Goal: Book appointment/travel/reservation

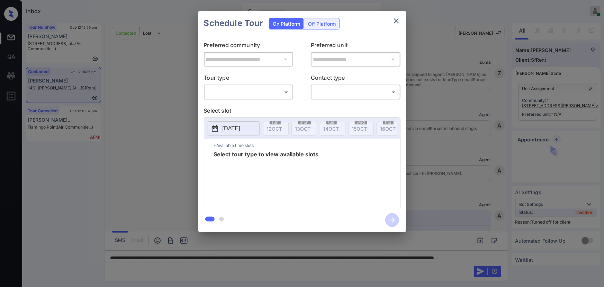
scroll to position [961, 0]
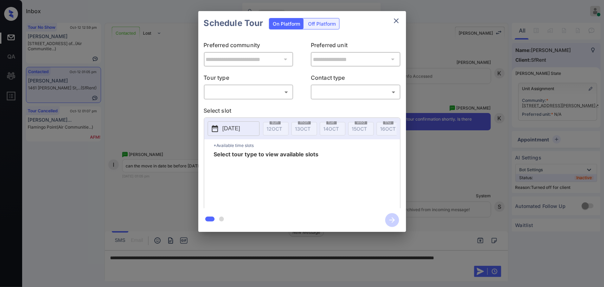
click at [579, 138] on div "**********" at bounding box center [302, 121] width 604 height 243
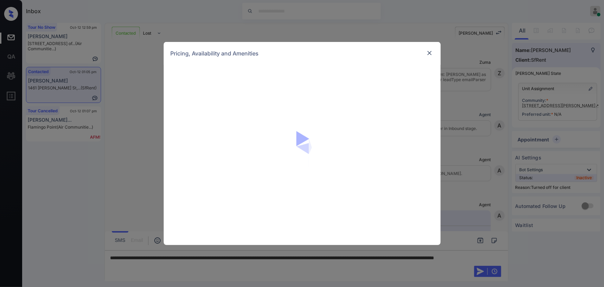
scroll to position [961, 0]
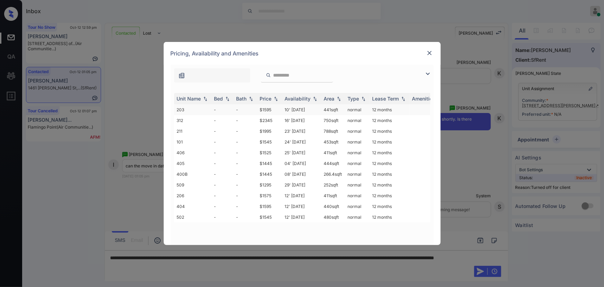
click at [324, 110] on td "441 sqft" at bounding box center [333, 109] width 24 height 11
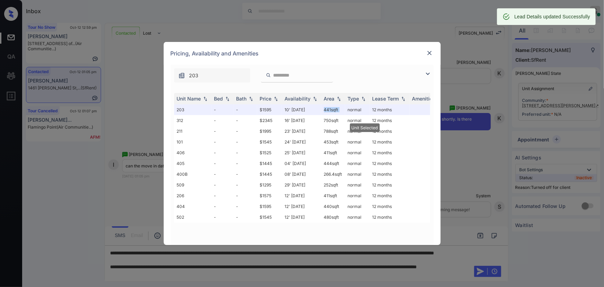
click at [431, 52] on img at bounding box center [429, 52] width 7 height 7
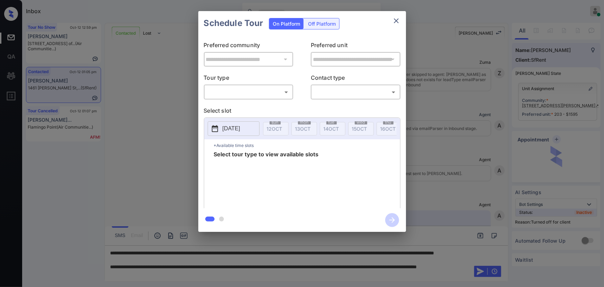
scroll to position [961, 0]
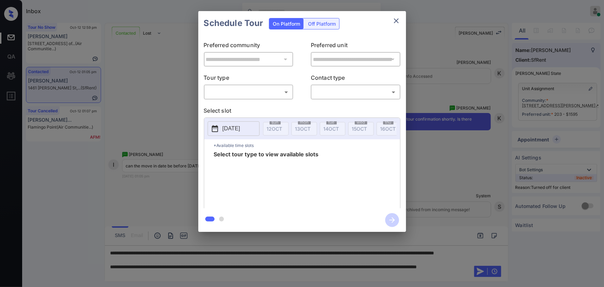
click at [316, 25] on div "Off Platform" at bounding box center [321, 23] width 35 height 11
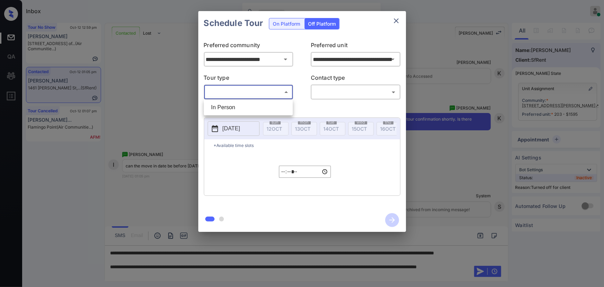
click at [256, 96] on body "Inbox Kenneth Umali Online Set yourself offline Set yourself on break Profile S…" at bounding box center [302, 143] width 604 height 287
click at [248, 107] on li "In Person" at bounding box center [248, 107] width 85 height 12
type input "********"
click at [335, 94] on body "Inbox Kenneth Umali Online Set yourself offline Set yourself on break Profile S…" at bounding box center [302, 143] width 604 height 287
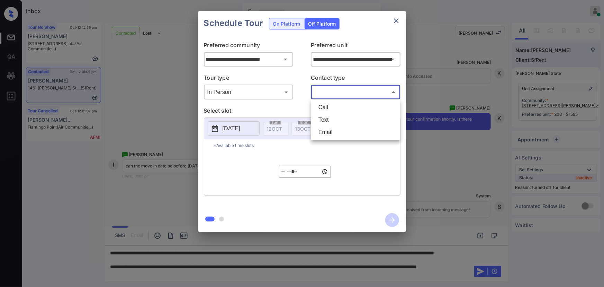
click at [327, 118] on li "Text" at bounding box center [355, 119] width 85 height 12
type input "****"
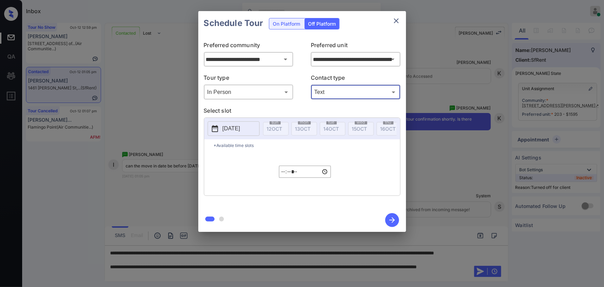
click at [239, 128] on p "2025-10-12" at bounding box center [231, 128] width 18 height 8
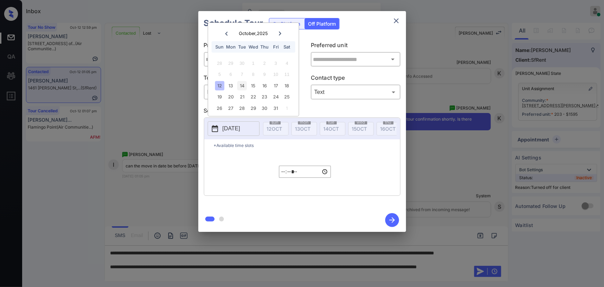
type input "**********"
click at [243, 86] on div "14" at bounding box center [241, 85] width 9 height 9
click at [283, 173] on input "*****" at bounding box center [305, 171] width 52 height 12
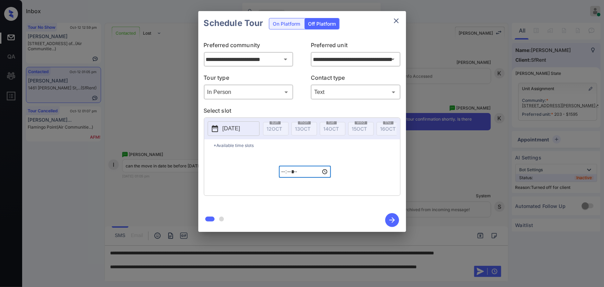
click at [305, 174] on input "*****" at bounding box center [305, 171] width 52 height 12
type input "*****"
click at [394, 223] on icon "button" at bounding box center [392, 220] width 14 height 14
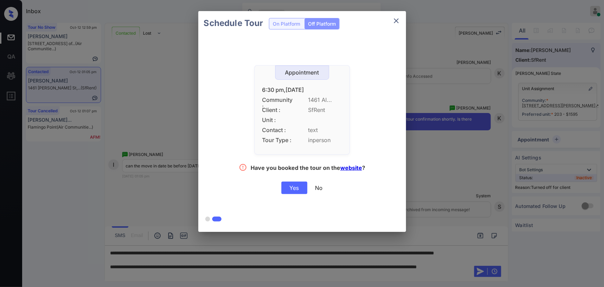
click at [294, 188] on div "Yes" at bounding box center [294, 187] width 26 height 12
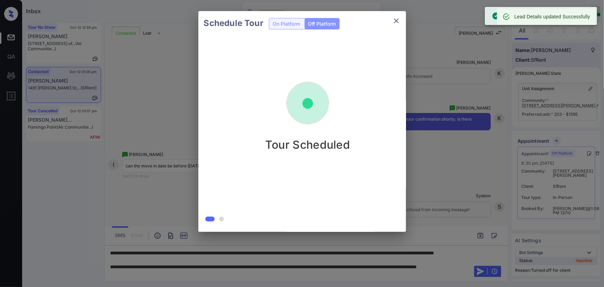
click at [157, 274] on div at bounding box center [302, 143] width 604 height 287
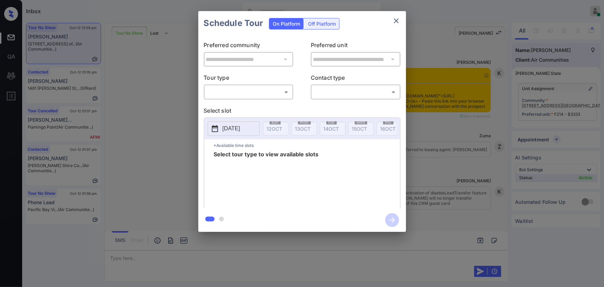
scroll to position [4069, 0]
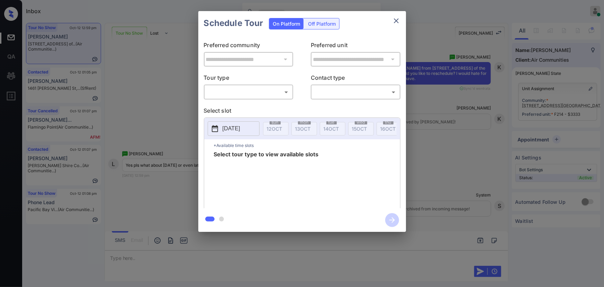
click at [266, 84] on div "​ ​" at bounding box center [249, 91] width 90 height 15
click at [262, 94] on body "Inbox Kenneth Umali Online Set yourself offline Set yourself on break Profile S…" at bounding box center [302, 143] width 604 height 287
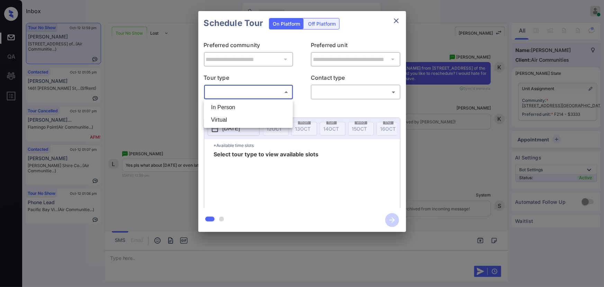
click at [251, 106] on li "In Person" at bounding box center [248, 107] width 85 height 12
type input "********"
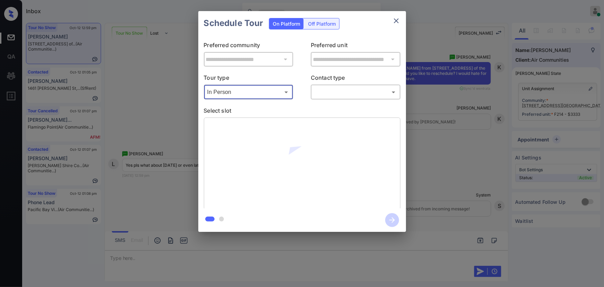
click at [343, 90] on body "Inbox Kenneth Umali Online Set yourself offline Set yourself on break Profile S…" at bounding box center [302, 143] width 604 height 287
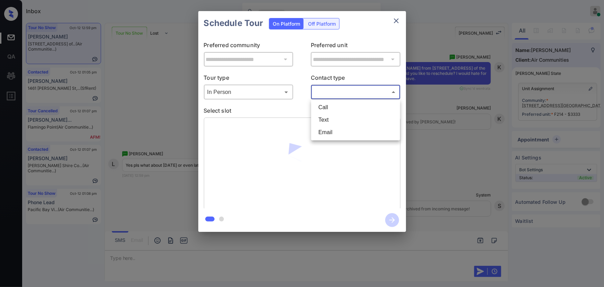
click at [329, 121] on li "Text" at bounding box center [355, 119] width 85 height 12
type input "****"
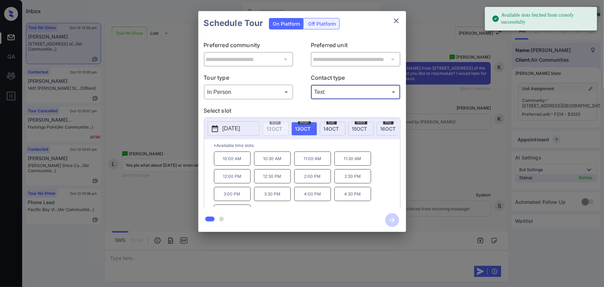
click at [302, 128] on span "13 OCT" at bounding box center [303, 129] width 16 height 6
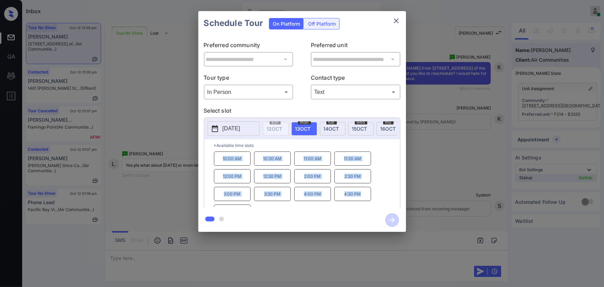
drag, startPoint x: 360, startPoint y: 197, endPoint x: 217, endPoint y: 159, distance: 147.9
click at [217, 159] on div "10:00 AM 10:30 AM 11:00 AM 11:30 AM 12:00 PM 12:30 PM 2:00 PM 2:30 PM 3:00 PM 3…" at bounding box center [307, 178] width 186 height 55
copy div "10:00 AM 10:30 AM 11:00 AM 11:30 AM 12:00 PM 12:30 PM 2:00 PM 2:30 PM 3:00 PM 3…"
click at [183, 254] on div at bounding box center [302, 143] width 604 height 287
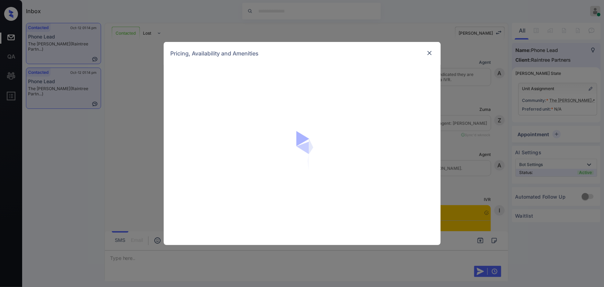
scroll to position [660, 0]
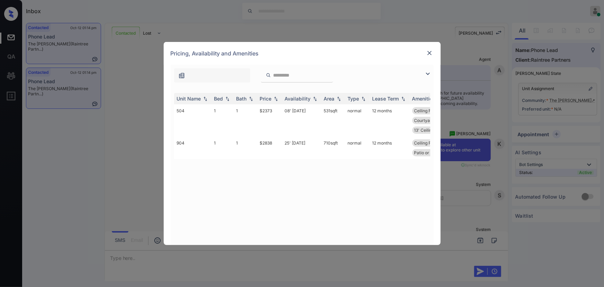
click at [426, 72] on img at bounding box center [428, 74] width 8 height 8
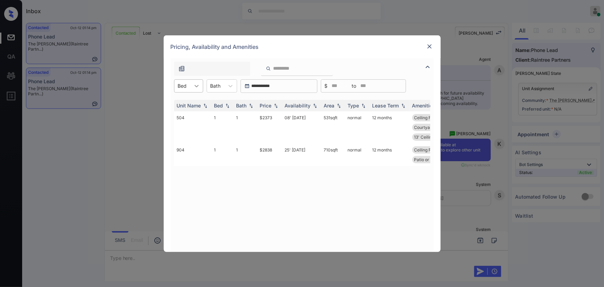
click at [193, 83] on icon at bounding box center [196, 85] width 7 height 7
click at [186, 107] on div "1" at bounding box center [188, 103] width 29 height 12
click at [236, 87] on icon at bounding box center [233, 85] width 7 height 7
click at [221, 103] on div "1" at bounding box center [225, 103] width 30 height 12
click at [274, 105] on img at bounding box center [275, 105] width 7 height 5
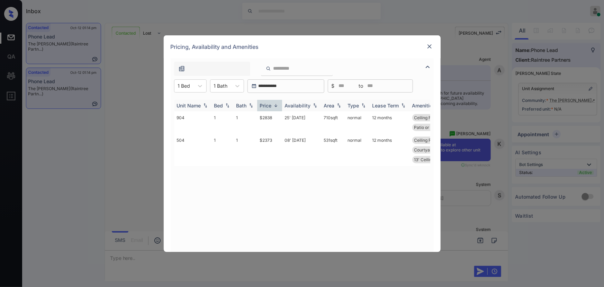
click at [274, 105] on img at bounding box center [275, 105] width 7 height 5
click at [271, 116] on td "$2373" at bounding box center [269, 127] width 25 height 32
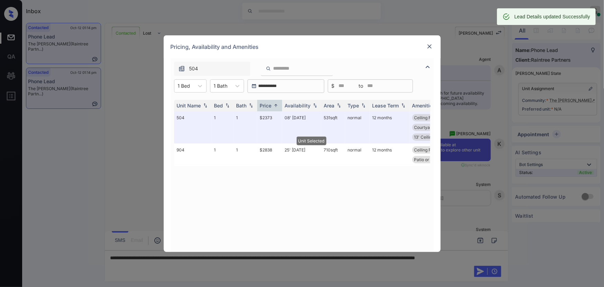
click at [428, 42] on div at bounding box center [429, 46] width 8 height 8
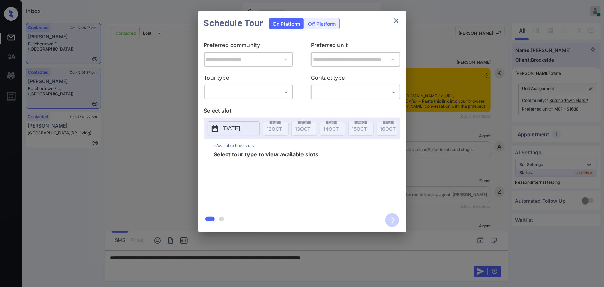
scroll to position [1756, 0]
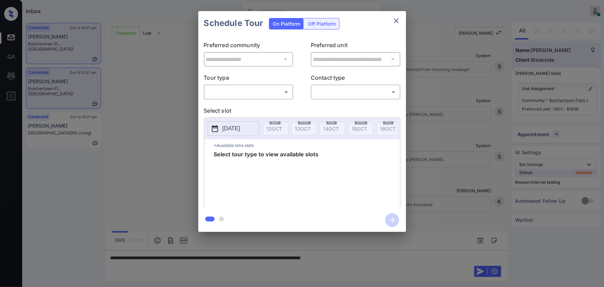
click at [253, 93] on body "Inbox [PERSON_NAME] Online Set yourself offline Set yourself on break Profile S…" at bounding box center [302, 143] width 604 height 287
click at [244, 107] on li "In Person" at bounding box center [248, 107] width 85 height 12
type input "********"
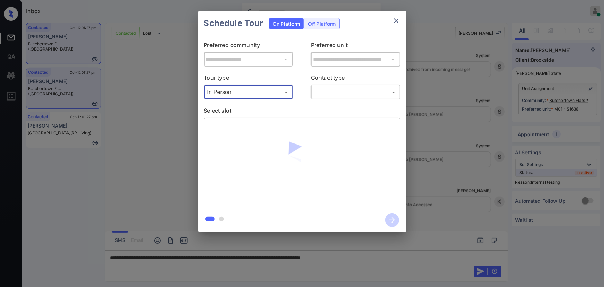
click at [326, 92] on body "Inbox Kenneth Umali Online Set yourself offline Set yourself on break Profile S…" at bounding box center [302, 143] width 604 height 287
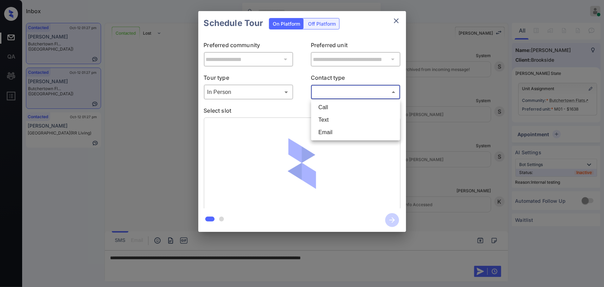
click at [327, 120] on li "Text" at bounding box center [355, 119] width 85 height 12
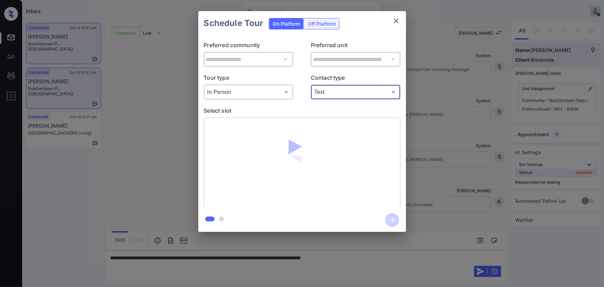
type input "****"
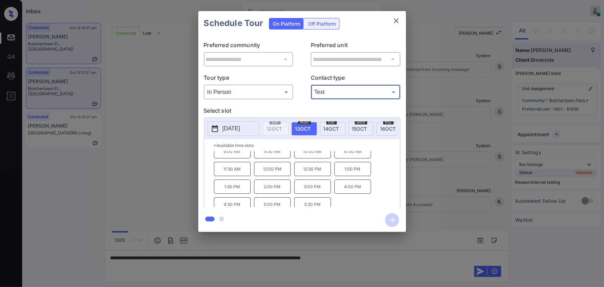
scroll to position [11, 0]
click at [322, 202] on p "5:30 PM" at bounding box center [312, 200] width 37 height 14
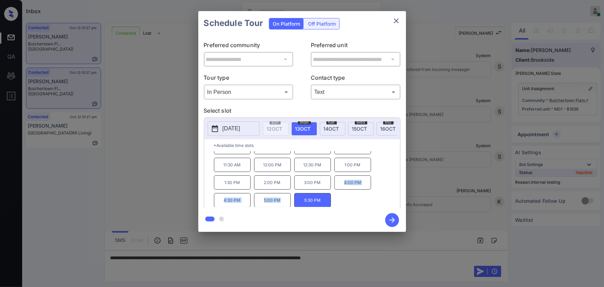
drag, startPoint x: 280, startPoint y: 200, endPoint x: 339, endPoint y: 185, distance: 61.2
click at [339, 185] on div "9:00 AM 9:30 AM 10:00 AM 10:30 AM 11:30 AM 12:00 PM 12:30 PM 1:00 PM 1:30 PM 2:…" at bounding box center [307, 178] width 186 height 55
copy div "4:00 PM 4:30 PM 5:00 PM"
click at [384, 262] on div at bounding box center [302, 143] width 604 height 287
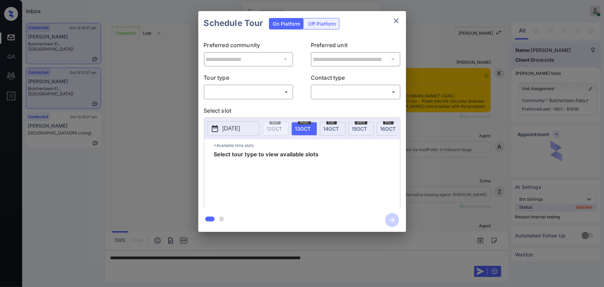
scroll to position [1756, 0]
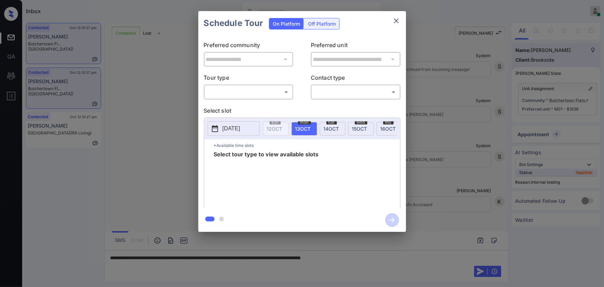
click at [261, 98] on div "​ ​" at bounding box center [249, 91] width 90 height 15
click at [254, 93] on body "Inbox [PERSON_NAME] Online Set yourself offline Set yourself on break Profile S…" at bounding box center [302, 143] width 604 height 287
drag, startPoint x: 253, startPoint y: 107, endPoint x: 270, endPoint y: 104, distance: 17.6
click at [254, 107] on li "In Person" at bounding box center [248, 107] width 85 height 12
type input "********"
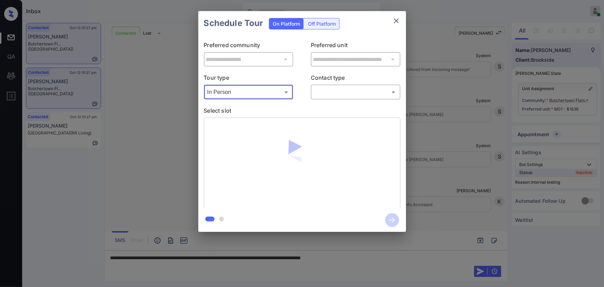
click at [334, 89] on body "Inbox Kenneth Umali Online Set yourself offline Set yourself on break Profile S…" at bounding box center [302, 143] width 604 height 287
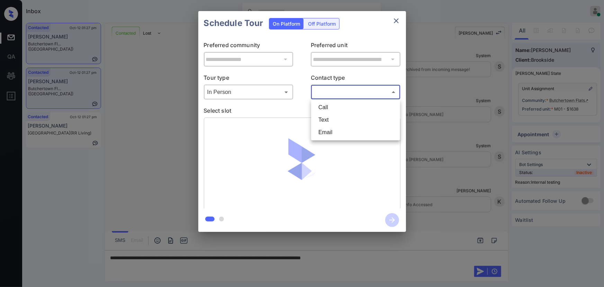
click at [328, 119] on li "Text" at bounding box center [355, 119] width 85 height 12
type input "****"
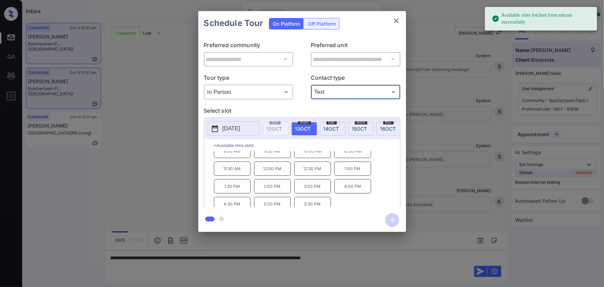
scroll to position [11, 0]
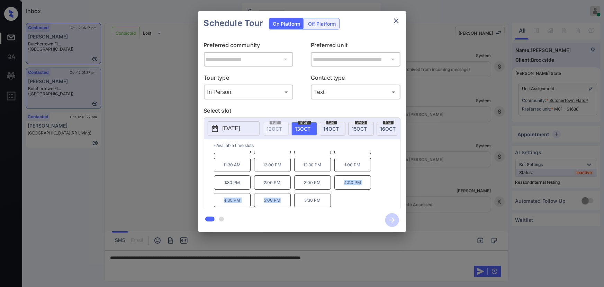
drag, startPoint x: 282, startPoint y: 202, endPoint x: 340, endPoint y: 185, distance: 60.7
click at [340, 185] on div "9:00 AM 9:30 AM 10:00 AM 10:30 AM 11:30 AM 12:00 PM 12:30 PM 1:00 PM 1:30 PM 2:…" at bounding box center [307, 178] width 186 height 55
copy div "4:00 PM 4:30 PM 5:00 PM"
click at [380, 255] on div at bounding box center [302, 143] width 604 height 287
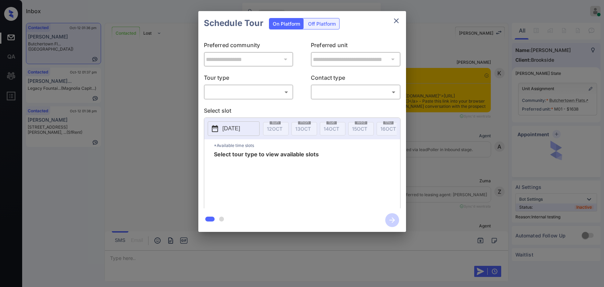
click at [257, 94] on body "Inbox [PERSON_NAME] Online Set yourself offline Set yourself on break Profile S…" at bounding box center [302, 143] width 604 height 287
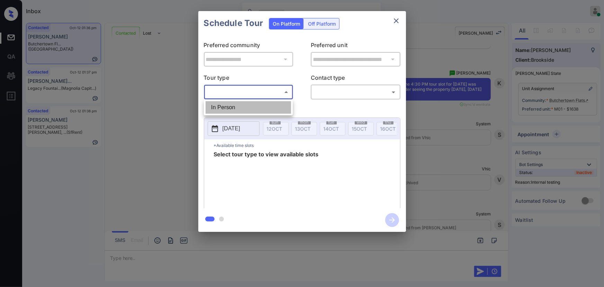
drag, startPoint x: 255, startPoint y: 103, endPoint x: 306, endPoint y: 101, distance: 50.6
click at [255, 103] on li "In Person" at bounding box center [248, 107] width 85 height 12
type input "********"
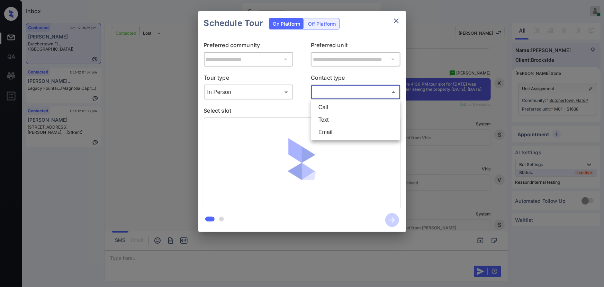
click at [343, 93] on body "Inbox [PERSON_NAME] Online Set yourself offline Set yourself on break Profile S…" at bounding box center [302, 143] width 604 height 287
click at [334, 120] on li "Text" at bounding box center [355, 119] width 85 height 12
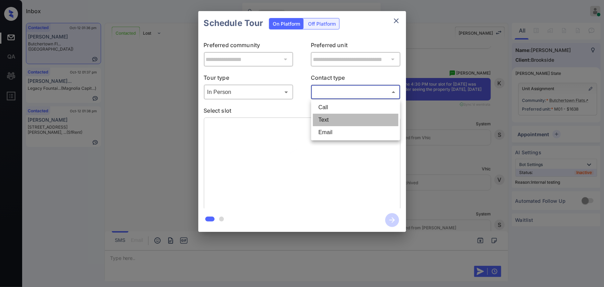
type input "****"
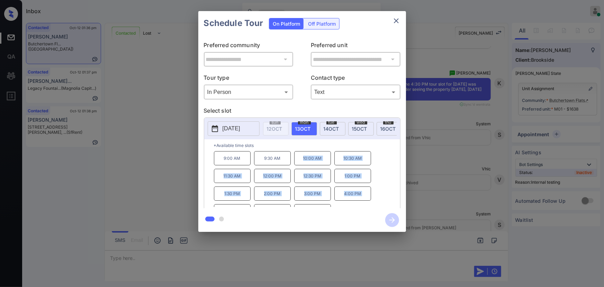
scroll to position [0, 0]
copy div "10:00 AM 10:30 AM 11:30 AM 12:00 PM 12:30 PM 1:00 PM 1:30 PM 2:00 PM 3:00 PM 4:…"
drag, startPoint x: 323, startPoint y: 202, endPoint x: 284, endPoint y: 158, distance: 58.3
click at [284, 158] on div "9:00 AM 9:30 AM 10:00 AM 10:30 AM 11:30 AM 12:00 PM 12:30 PM 1:00 PM 1:30 PM 2:…" at bounding box center [307, 178] width 186 height 55
click at [210, 254] on div at bounding box center [302, 143] width 604 height 287
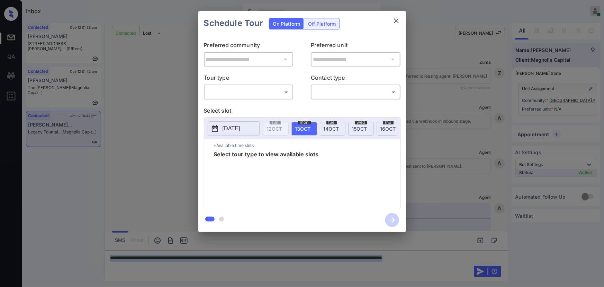
scroll to position [720, 0]
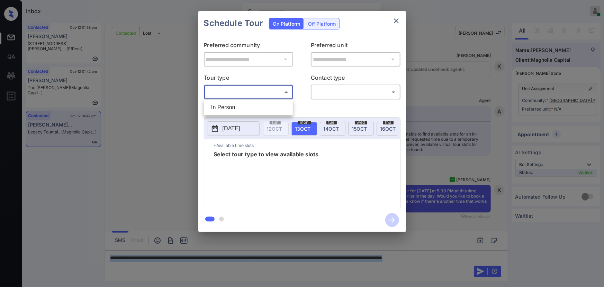
click at [241, 89] on body "Inbox [PERSON_NAME] Online Set yourself offline Set yourself on break Profile S…" at bounding box center [302, 143] width 604 height 287
drag, startPoint x: 238, startPoint y: 107, endPoint x: 317, endPoint y: 104, distance: 78.9
click at [239, 107] on li "In Person" at bounding box center [248, 107] width 85 height 12
type input "********"
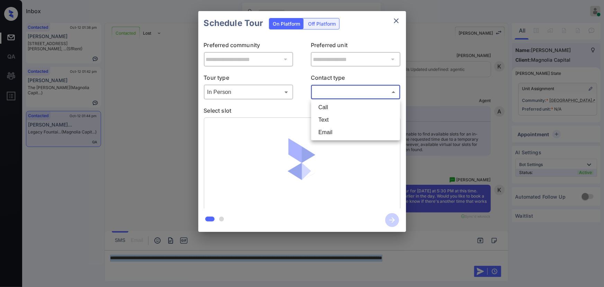
click at [338, 96] on body "Inbox Kenneth Umali Online Set yourself offline Set yourself on break Profile S…" at bounding box center [302, 143] width 604 height 287
click at [324, 117] on li "Text" at bounding box center [355, 119] width 85 height 12
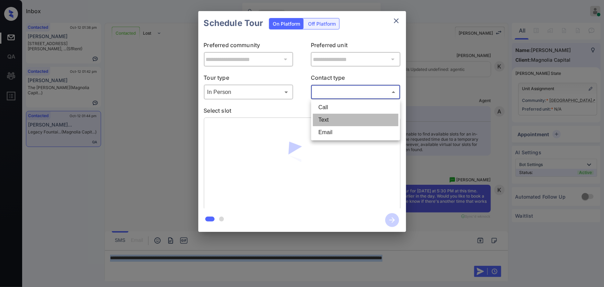
type input "****"
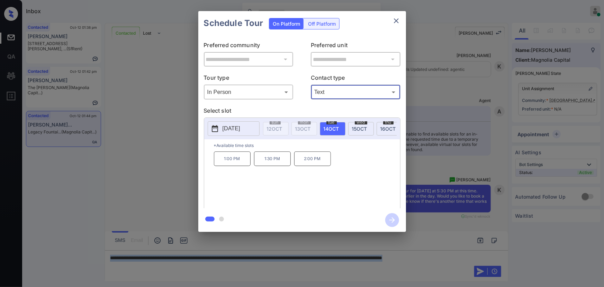
click at [284, 93] on body "Available slots fetched from knock successfully Inbox Kenneth Umali Online Set …" at bounding box center [302, 143] width 604 height 287
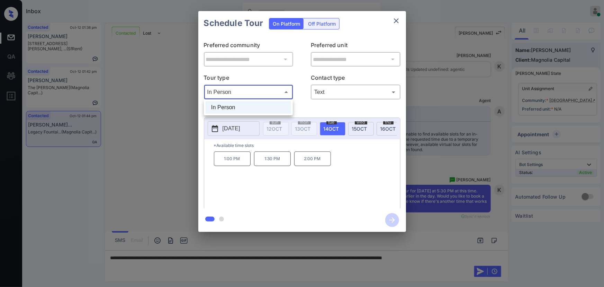
click at [331, 161] on div at bounding box center [302, 143] width 604 height 287
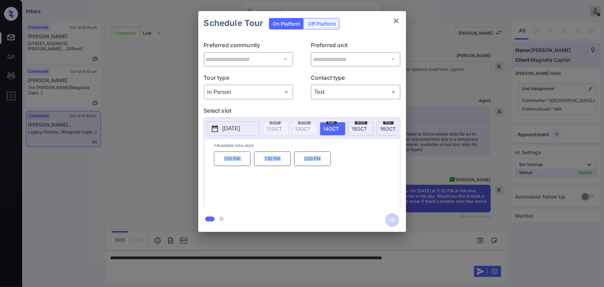
copy div "1:00 PM 1:30 PM 2:00 PM"
drag, startPoint x: 327, startPoint y: 161, endPoint x: 221, endPoint y: 162, distance: 105.5
click at [221, 157] on div "1:00 PM 1:30 PM 2:00 PM" at bounding box center [307, 178] width 186 height 55
click at [392, 19] on icon "close" at bounding box center [396, 21] width 8 height 8
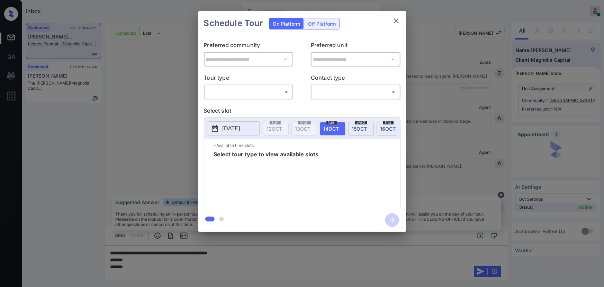
scroll to position [720, 0]
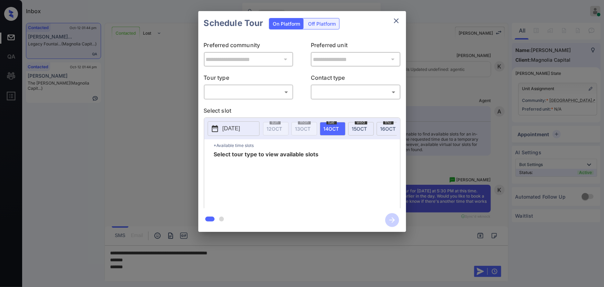
click at [251, 93] on body "Inbox [PERSON_NAME] Online Set yourself offline Set yourself on break Profile S…" at bounding box center [302, 143] width 604 height 287
click at [245, 107] on li "In Person" at bounding box center [248, 107] width 85 height 12
type input "********"
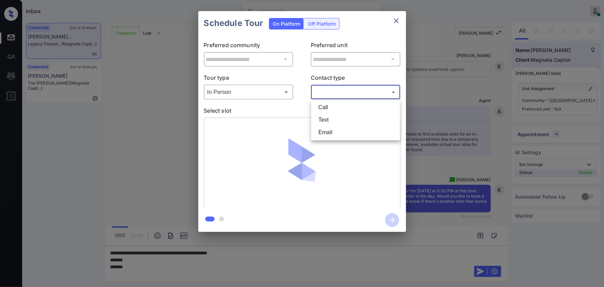
click at [347, 96] on body "Inbox [PERSON_NAME] Online Set yourself offline Set yourself on break Profile S…" at bounding box center [302, 143] width 604 height 287
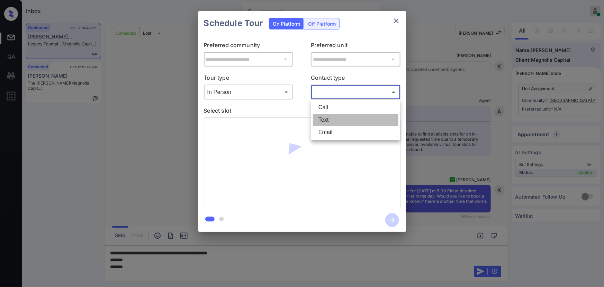
click at [330, 118] on li "Text" at bounding box center [355, 119] width 85 height 12
type input "****"
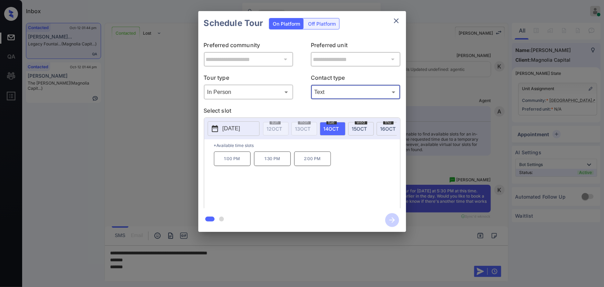
click at [451, 162] on div "**********" at bounding box center [302, 121] width 604 height 243
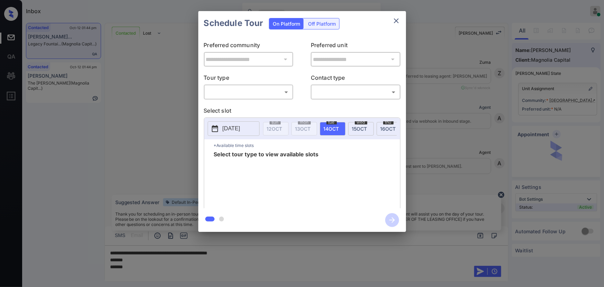
scroll to position [720, 0]
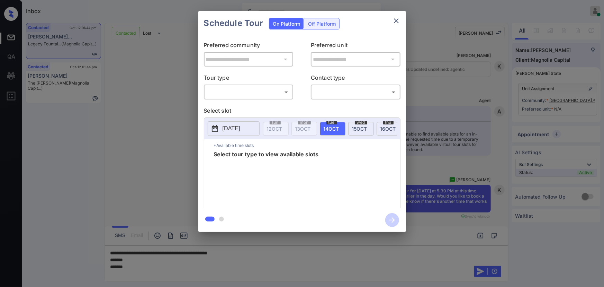
click at [264, 92] on body "Inbox [PERSON_NAME] Online Set yourself offline Set yourself on break Profile S…" at bounding box center [302, 143] width 604 height 287
click at [331, 128] on div at bounding box center [302, 143] width 604 height 287
click at [273, 95] on body "Inbox [PERSON_NAME] Online Set yourself offline Set yourself on break Profile S…" at bounding box center [302, 143] width 604 height 287
drag, startPoint x: 258, startPoint y: 110, endPoint x: 295, endPoint y: 104, distance: 37.5
click at [260, 110] on li "In Person" at bounding box center [248, 107] width 85 height 12
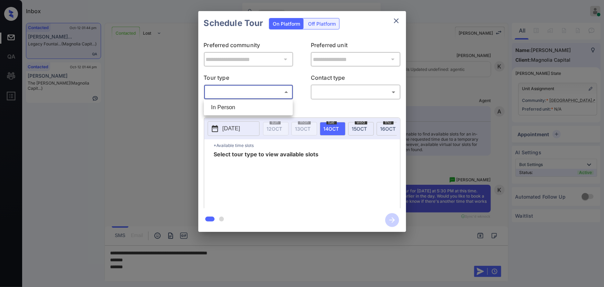
type input "********"
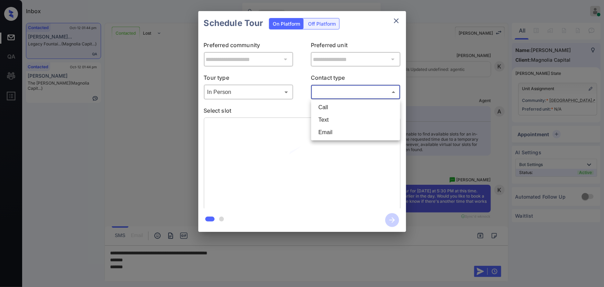
click at [357, 88] on body "Inbox Kenneth Umali Online Set yourself offline Set yourself on break Profile S…" at bounding box center [302, 143] width 604 height 287
click at [325, 118] on li "Text" at bounding box center [355, 119] width 85 height 12
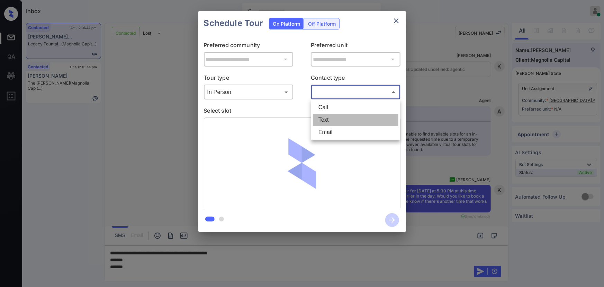
type input "****"
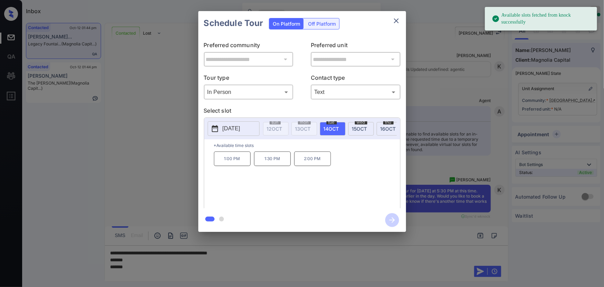
click at [330, 128] on span "[DATE]" at bounding box center [332, 129] width 16 height 6
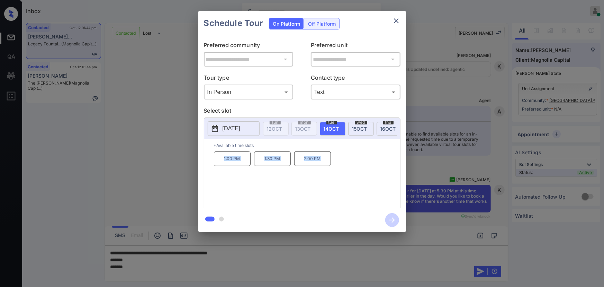
copy div "1:00 PM 1:30 PM 2:00 PM"
drag, startPoint x: 321, startPoint y: 162, endPoint x: 224, endPoint y: 202, distance: 105.6
click at [224, 161] on div "1:00 PM 1:30 PM 2:00 PM" at bounding box center [307, 178] width 186 height 55
click at [284, 266] on div at bounding box center [302, 143] width 604 height 287
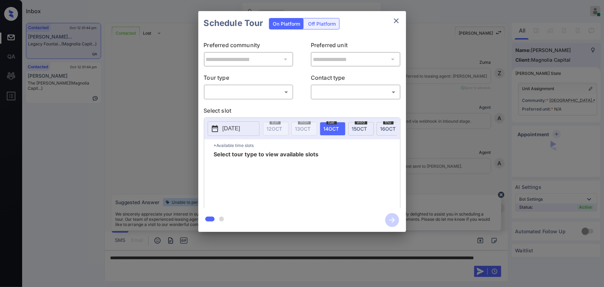
scroll to position [720, 0]
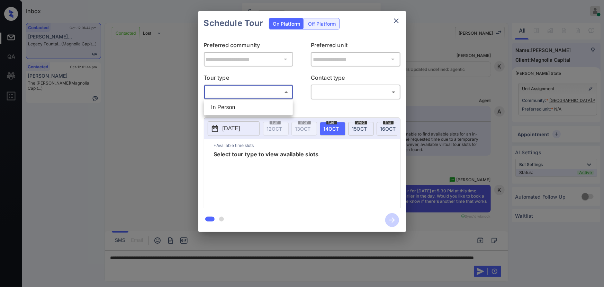
click at [269, 92] on body "Inbox [PERSON_NAME] Online Set yourself offline Set yourself on break Profile S…" at bounding box center [302, 143] width 604 height 287
drag, startPoint x: 246, startPoint y: 108, endPoint x: 305, endPoint y: 110, distance: 58.8
click at [249, 108] on li "In Person" at bounding box center [248, 107] width 85 height 12
type input "********"
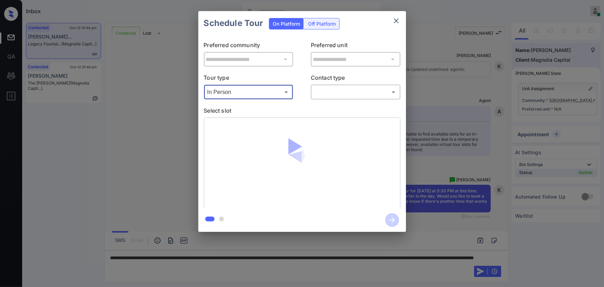
click at [349, 98] on div "​ ​" at bounding box center [356, 91] width 90 height 15
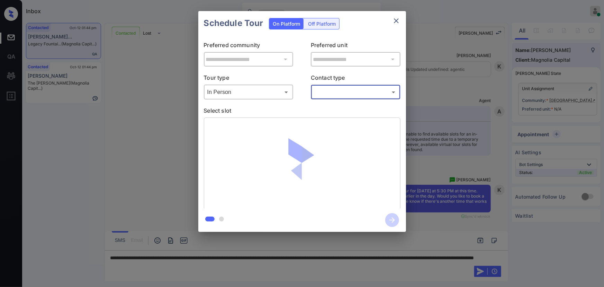
click at [340, 93] on body "Inbox [PERSON_NAME] Online Set yourself offline Set yourself on break Profile S…" at bounding box center [302, 143] width 604 height 287
click at [327, 121] on li "Text" at bounding box center [355, 119] width 85 height 12
type input "****"
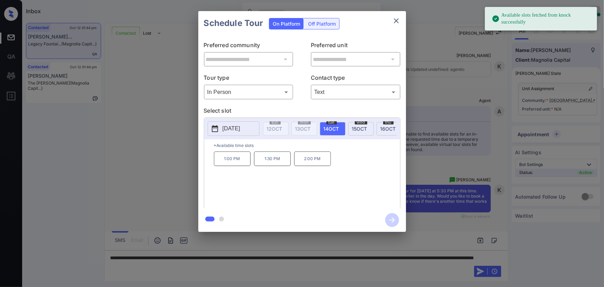
click at [336, 126] on span "[DATE]" at bounding box center [332, 129] width 16 height 6
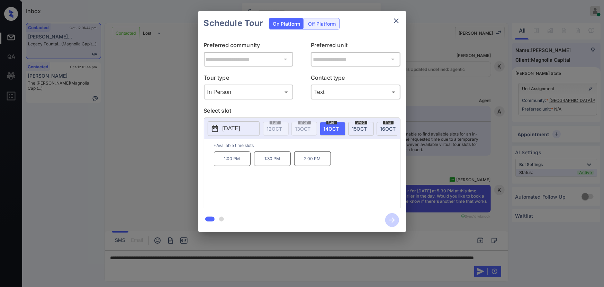
click at [349, 266] on div at bounding box center [302, 143] width 604 height 287
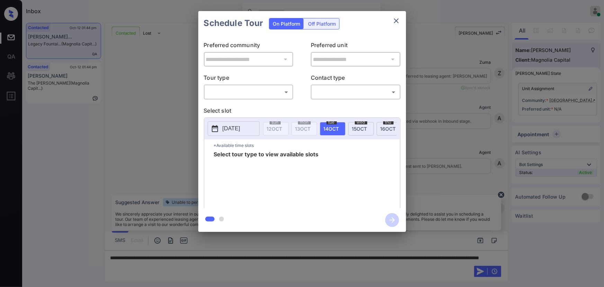
scroll to position [720, 0]
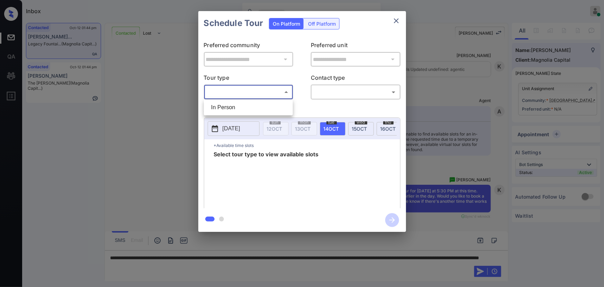
click at [242, 95] on body "Inbox [PERSON_NAME] Online Set yourself offline Set yourself on break Profile S…" at bounding box center [302, 143] width 604 height 287
drag, startPoint x: 235, startPoint y: 108, endPoint x: 286, endPoint y: 103, distance: 50.8
click at [239, 108] on li "In Person" at bounding box center [248, 107] width 85 height 12
type input "********"
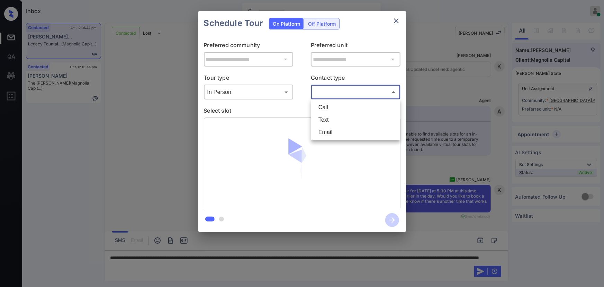
click at [338, 91] on body "Inbox [PERSON_NAME] Online Set yourself offline Set yourself on break Profile S…" at bounding box center [302, 143] width 604 height 287
click at [326, 118] on li "Text" at bounding box center [355, 119] width 85 height 12
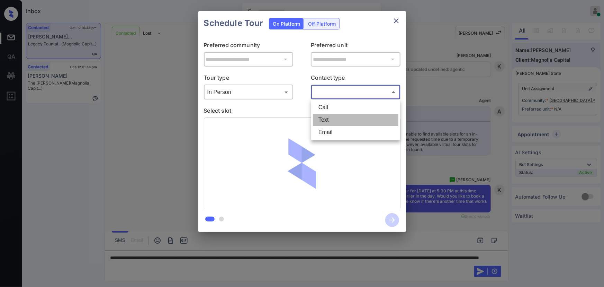
type input "****"
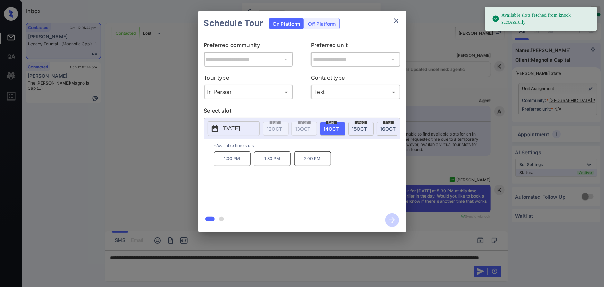
click at [328, 126] on span "[DATE]" at bounding box center [332, 129] width 16 height 6
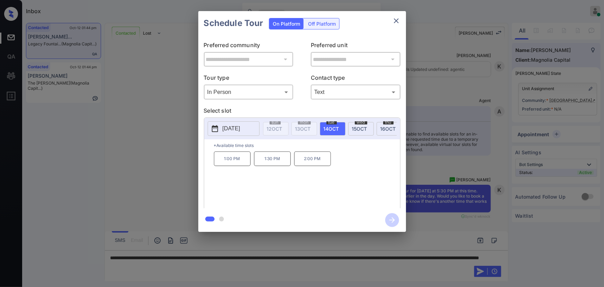
click at [456, 226] on div "**********" at bounding box center [302, 121] width 604 height 243
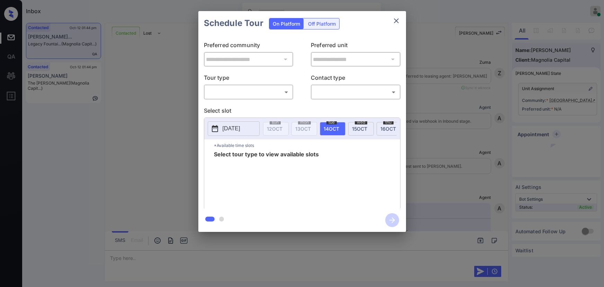
click at [554, 134] on div "**********" at bounding box center [302, 121] width 604 height 243
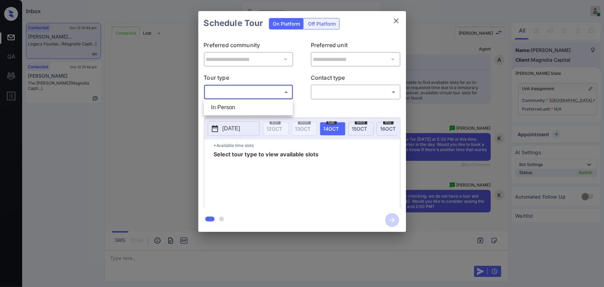
click at [261, 92] on body "Inbox [PERSON_NAME] Online Set yourself offline Set yourself on break Profile S…" at bounding box center [302, 143] width 604 height 287
drag, startPoint x: 578, startPoint y: 10, endPoint x: 576, endPoint y: 18, distance: 8.5
click at [578, 10] on div at bounding box center [302, 143] width 604 height 287
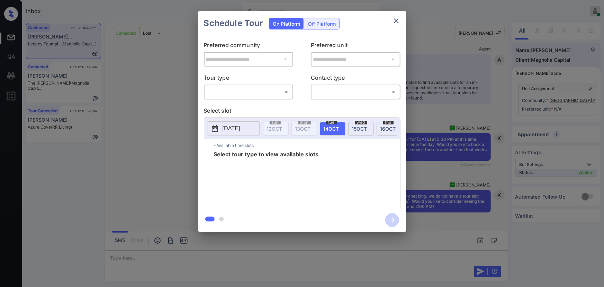
click at [548, 55] on div "**********" at bounding box center [302, 121] width 604 height 243
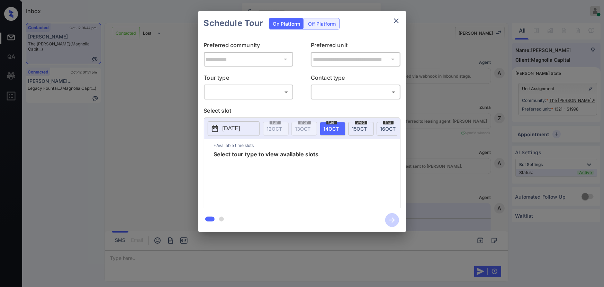
scroll to position [2783, 0]
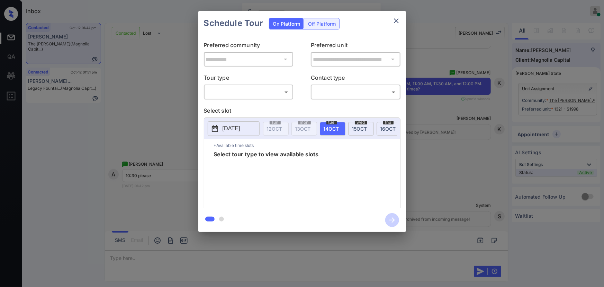
click at [263, 84] on div "​ ​" at bounding box center [249, 91] width 90 height 15
click at [263, 90] on body "Inbox Kenneth Umali Online Set yourself offline Set yourself on break Profile S…" at bounding box center [302, 143] width 604 height 287
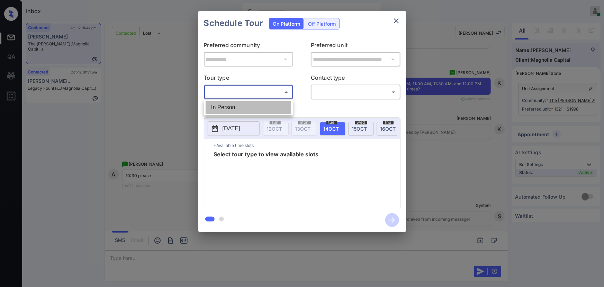
click at [245, 111] on li "In Person" at bounding box center [248, 107] width 85 height 12
type input "********"
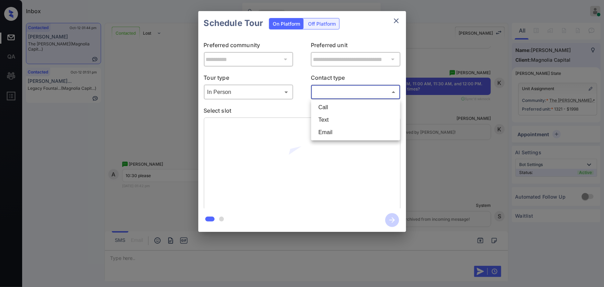
click at [339, 94] on body "Inbox Kenneth Umali Online Set yourself offline Set yourself on break Profile S…" at bounding box center [302, 143] width 604 height 287
click at [320, 119] on li "Text" at bounding box center [355, 119] width 85 height 12
type input "****"
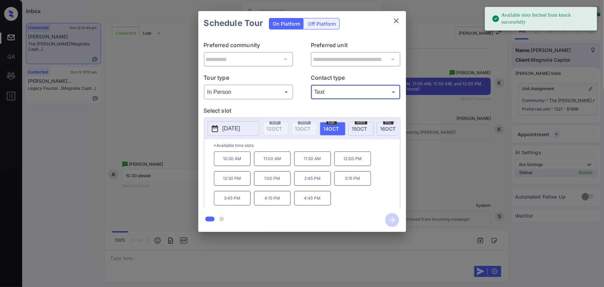
click at [331, 129] on span "14 OCT" at bounding box center [332, 129] width 16 height 6
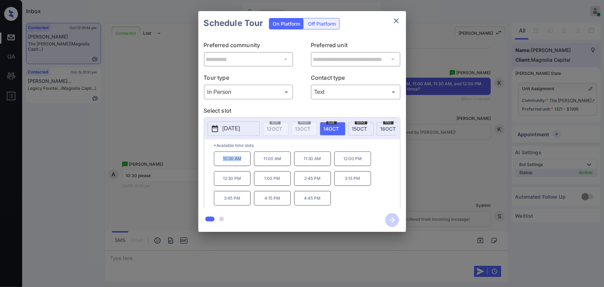
copy p "10:30 AM"
drag, startPoint x: 242, startPoint y: 160, endPoint x: 220, endPoint y: 159, distance: 22.2
click at [221, 158] on p "10:30 AM" at bounding box center [232, 158] width 37 height 15
click at [229, 254] on div at bounding box center [302, 143] width 604 height 287
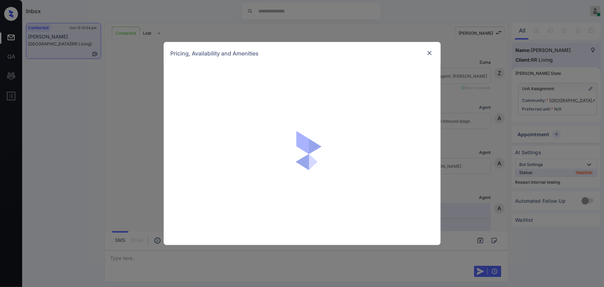
scroll to position [1906, 0]
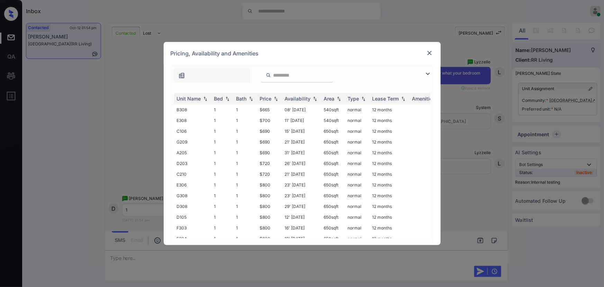
click at [426, 73] on img at bounding box center [428, 74] width 8 height 8
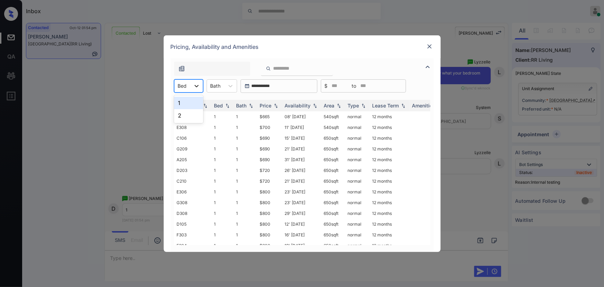
click at [197, 90] on div at bounding box center [196, 86] width 12 height 12
drag, startPoint x: 184, startPoint y: 102, endPoint x: 227, endPoint y: 82, distance: 47.7
click at [184, 102] on div "1" at bounding box center [188, 103] width 29 height 12
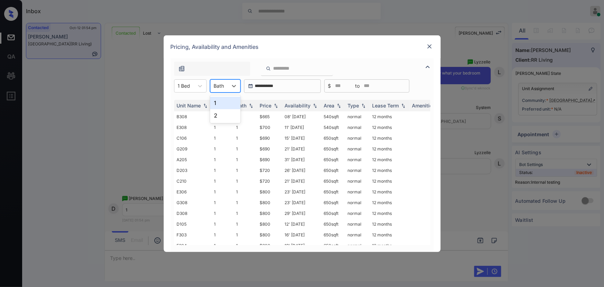
click at [227, 82] on div "Bath" at bounding box center [218, 86] width 17 height 10
click at [221, 100] on div "1" at bounding box center [225, 103] width 30 height 12
click at [278, 107] on img at bounding box center [275, 105] width 7 height 5
click at [272, 116] on td "$665" at bounding box center [269, 116] width 25 height 11
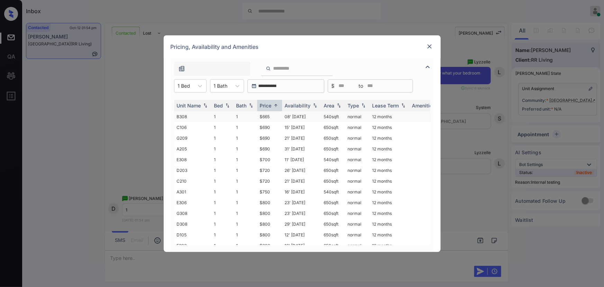
click at [272, 116] on td "$665" at bounding box center [269, 116] width 25 height 11
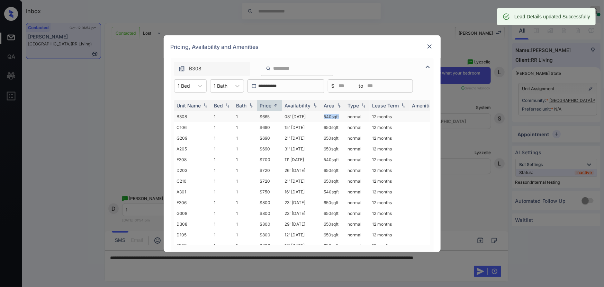
copy td "540 sqf"
drag, startPoint x: 339, startPoint y: 117, endPoint x: 378, endPoint y: 88, distance: 48.7
click at [321, 116] on td "540 sqft" at bounding box center [333, 116] width 24 height 11
click at [343, 118] on td "540 sqft" at bounding box center [333, 116] width 24 height 11
copy td "540 sqft"
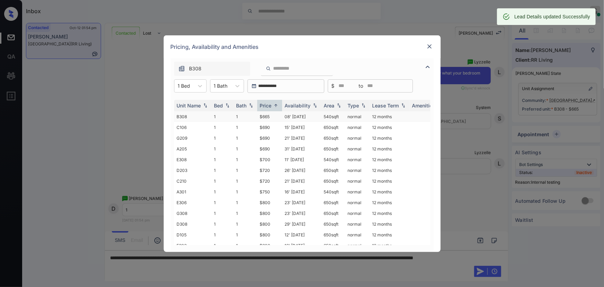
drag, startPoint x: 341, startPoint y: 117, endPoint x: 323, endPoint y: 115, distance: 18.1
click at [321, 116] on td "540 sqft" at bounding box center [333, 116] width 24 height 11
click at [429, 47] on img at bounding box center [429, 46] width 7 height 7
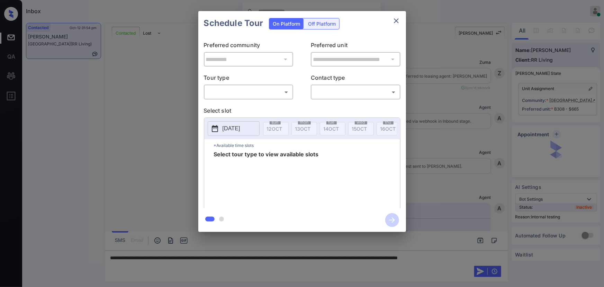
scroll to position [1720, 0]
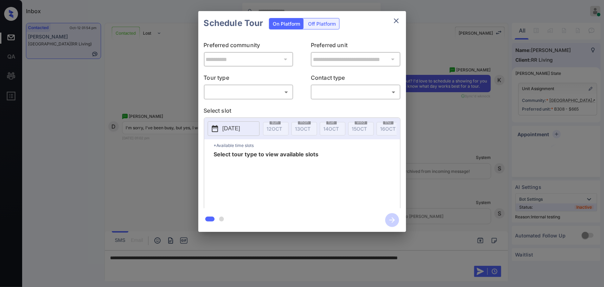
click at [247, 85] on div "​ ​" at bounding box center [249, 91] width 90 height 15
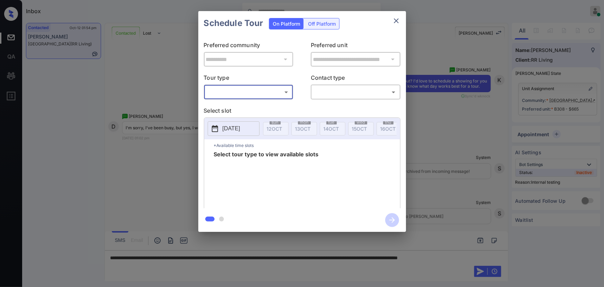
click at [247, 90] on body "Inbox Kenneth Umali Online Set yourself offline Set yourself on break Profile S…" at bounding box center [302, 143] width 604 height 287
click at [242, 104] on li "In Person" at bounding box center [248, 107] width 85 height 12
type input "********"
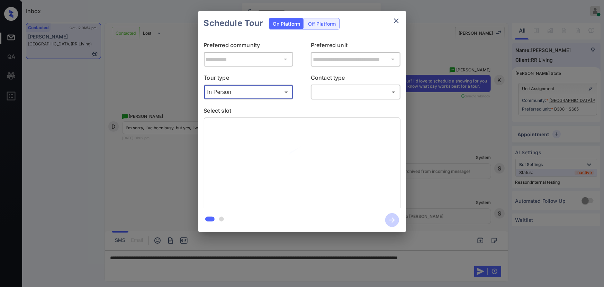
click at [339, 90] on body "Inbox Kenneth Umali Online Set yourself offline Set yourself on break Profile S…" at bounding box center [302, 143] width 604 height 287
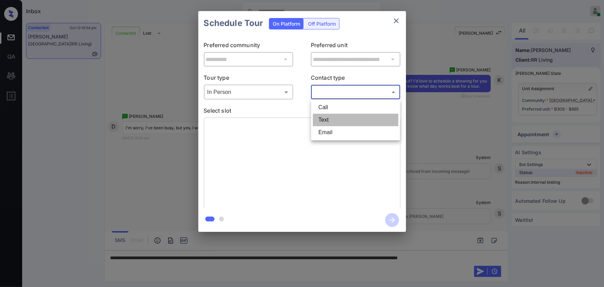
click at [329, 121] on li "Text" at bounding box center [355, 119] width 85 height 12
type input "****"
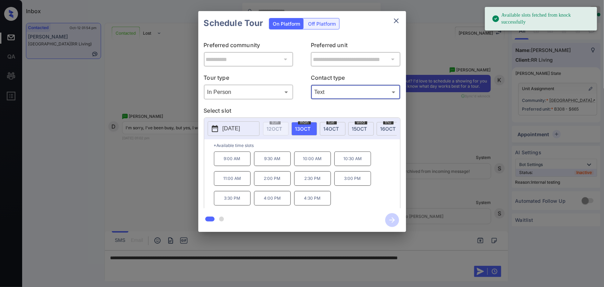
click at [330, 129] on span "14 OCT" at bounding box center [332, 129] width 16 height 6
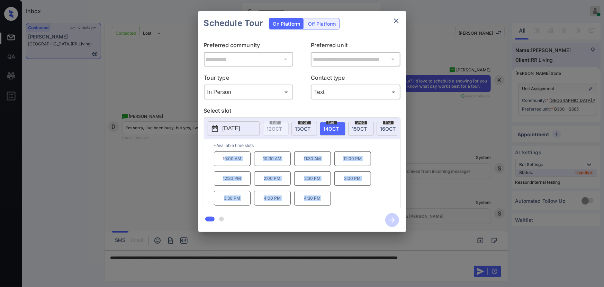
drag, startPoint x: 321, startPoint y: 201, endPoint x: 224, endPoint y: 164, distance: 104.3
click at [224, 164] on div "10:00 AM 10:30 AM 11:30 AM 12:00 PM 12:30 PM 2:00 PM 2:30 PM 3:00 PM 3:30 PM 4:…" at bounding box center [307, 178] width 186 height 55
copy div "0:00 AM 10:30 AM 11:30 AM 12:00 PM 12:30 PM 2:00 PM 2:30 PM 3:00 PM 3:30 PM 4:0…"
click at [193, 266] on div at bounding box center [302, 143] width 604 height 287
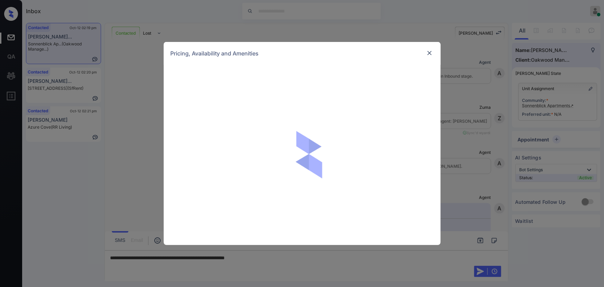
scroll to position [477, 0]
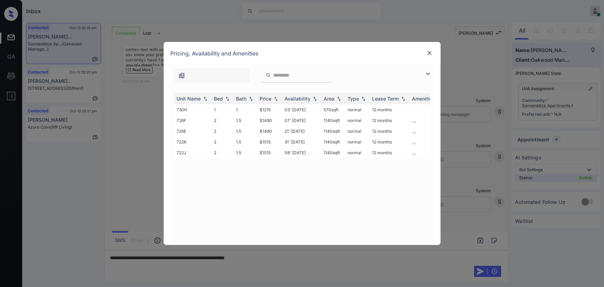
click at [426, 71] on img at bounding box center [428, 74] width 8 height 8
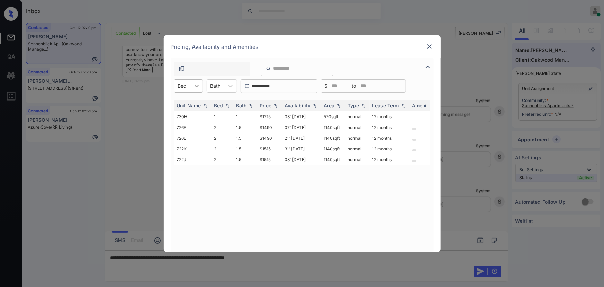
click at [197, 80] on div at bounding box center [196, 86] width 12 height 12
click at [189, 103] on div "1" at bounding box center [188, 103] width 29 height 12
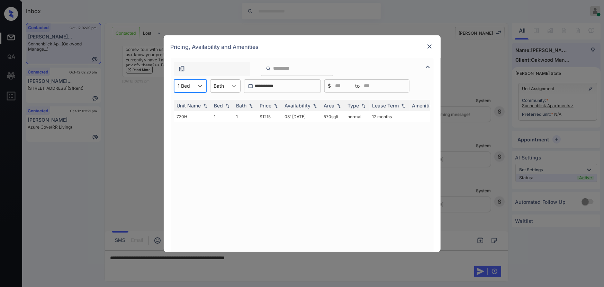
click at [229, 85] on div at bounding box center [234, 86] width 12 height 12
click at [218, 100] on div "1" at bounding box center [225, 103] width 30 height 12
click at [275, 106] on img at bounding box center [275, 105] width 7 height 5
click at [271, 116] on td "$1215" at bounding box center [269, 116] width 25 height 11
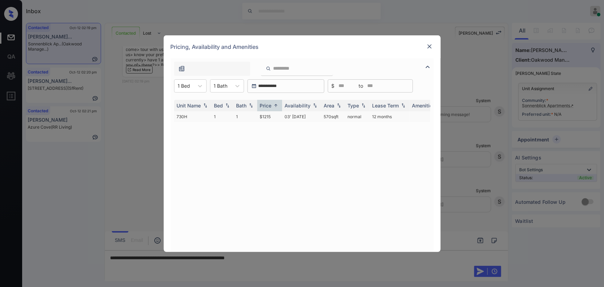
click at [271, 116] on td "$1215" at bounding box center [269, 116] width 25 height 11
click at [270, 116] on td "$1215" at bounding box center [269, 116] width 25 height 11
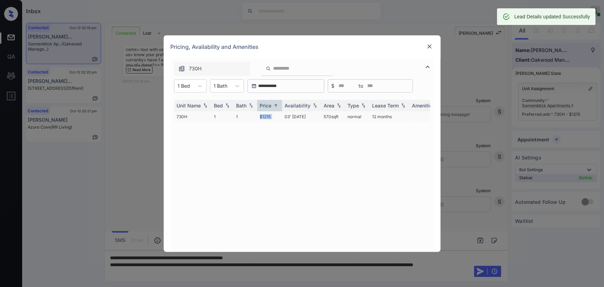
copy td "570 sqft"
drag, startPoint x: 340, startPoint y: 118, endPoint x: 311, endPoint y: 112, distance: 29.7
click at [322, 115] on td "570 sqft" at bounding box center [333, 116] width 24 height 11
click at [200, 85] on icon at bounding box center [200, 85] width 7 height 7
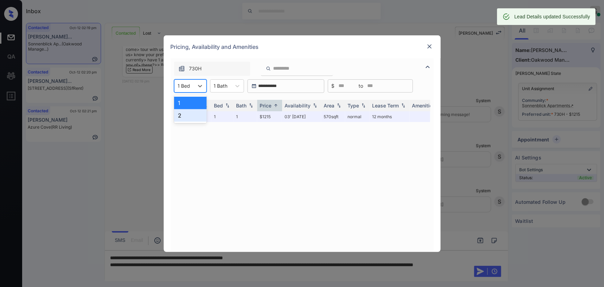
click at [185, 114] on div "2" at bounding box center [190, 115] width 33 height 12
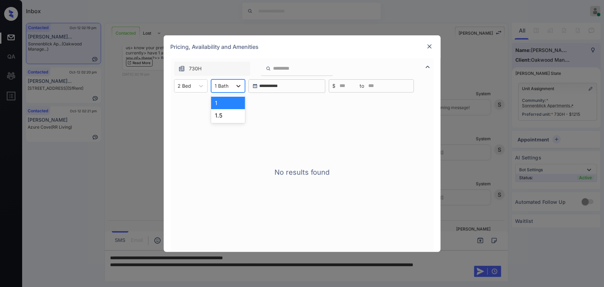
click at [238, 85] on icon at bounding box center [238, 85] width 7 height 7
click at [223, 113] on div "1.5" at bounding box center [228, 115] width 34 height 12
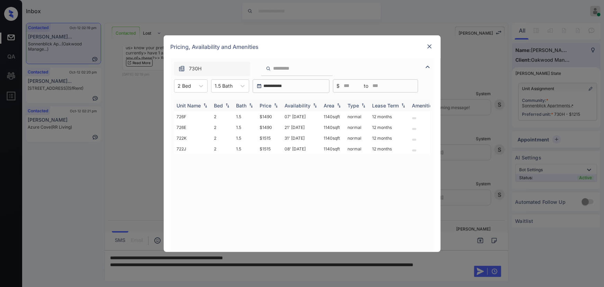
click at [273, 107] on img at bounding box center [275, 105] width 7 height 5
click at [289, 116] on td "07' [DATE]" at bounding box center [301, 116] width 39 height 11
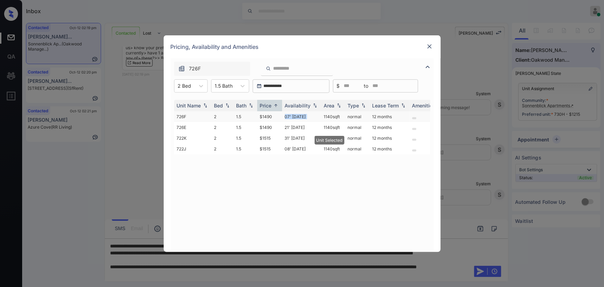
click at [289, 116] on td "07' [DATE]" at bounding box center [301, 116] width 39 height 11
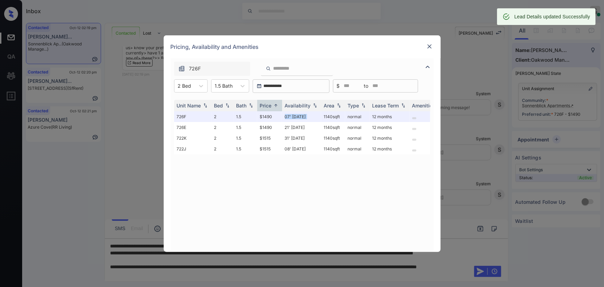
click at [432, 44] on img at bounding box center [429, 46] width 7 height 7
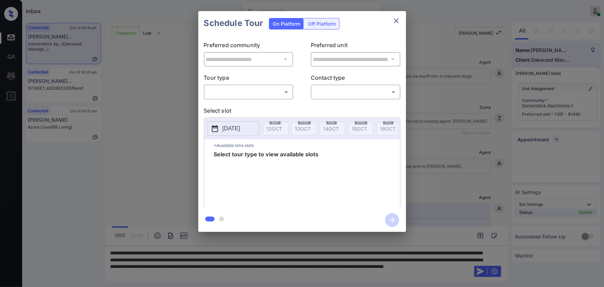
scroll to position [354, 0]
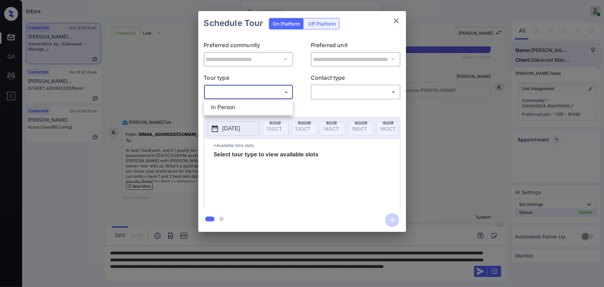
click at [252, 87] on body "Inbox [PERSON_NAME] Online Set yourself offline Set yourself on break Profile S…" at bounding box center [302, 143] width 604 height 287
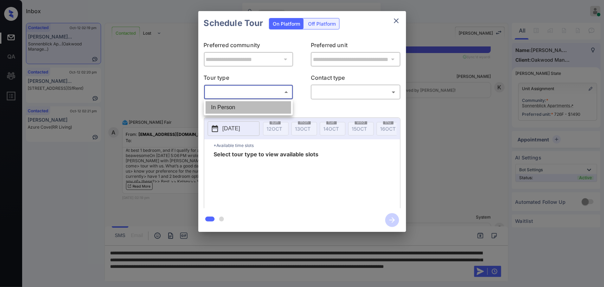
drag, startPoint x: 239, startPoint y: 108, endPoint x: 278, endPoint y: 104, distance: 38.7
click at [240, 108] on li "In Person" at bounding box center [248, 107] width 85 height 12
type input "********"
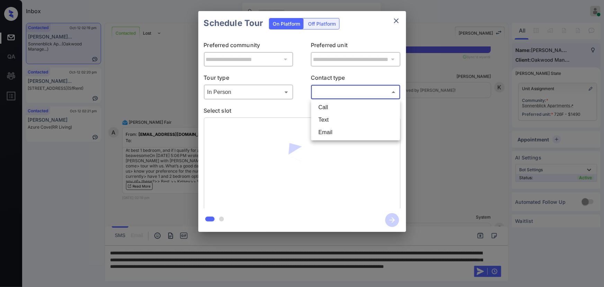
click at [327, 92] on body "Inbox [PERSON_NAME] Online Set yourself offline Set yourself on break Profile S…" at bounding box center [302, 143] width 604 height 287
click at [324, 117] on li "Text" at bounding box center [355, 119] width 85 height 12
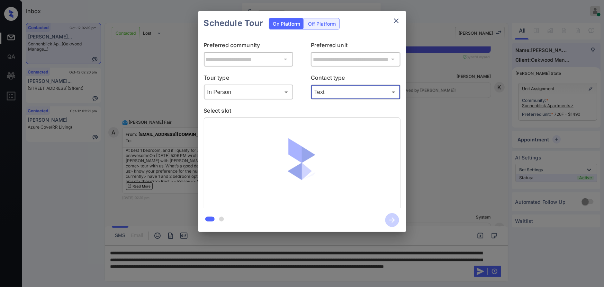
type input "****"
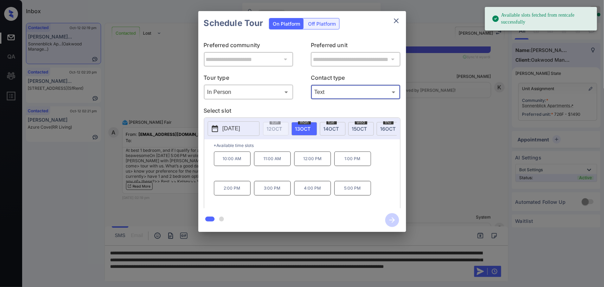
click at [330, 127] on span "[DATE]" at bounding box center [332, 129] width 16 height 6
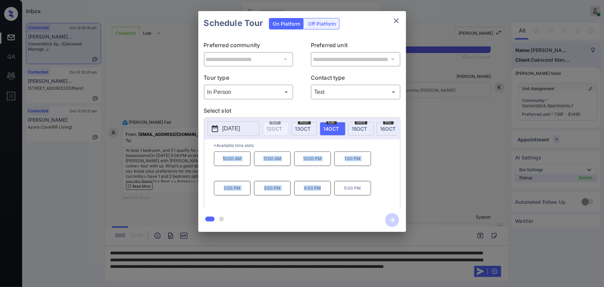
copy div "10:00 AM 11:00 AM 12:00 PM 1:00 PM 2:00 PM 3:00 PM 4:00 PM"
drag, startPoint x: 326, startPoint y: 193, endPoint x: 218, endPoint y: 162, distance: 112.0
click at [218, 162] on div "10:00 AM 11:00 AM 12:00 PM 1:00 PM 2:00 PM 3:00 PM 4:00 PM 5:00 PM" at bounding box center [307, 178] width 186 height 55
click at [335, 272] on div at bounding box center [302, 143] width 604 height 287
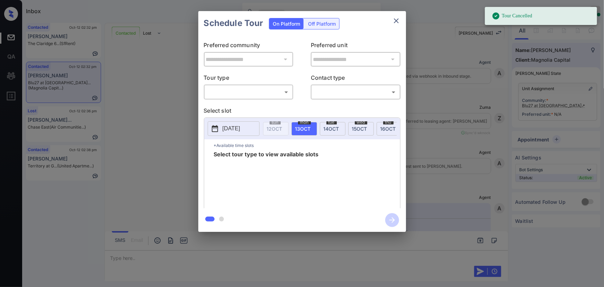
scroll to position [869, 0]
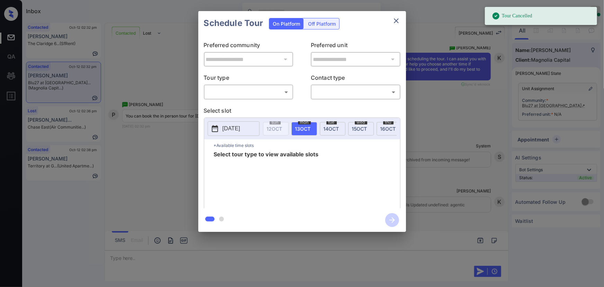
click at [248, 96] on body "Tour Cancelled Inbox [PERSON_NAME] Online Set yourself offline Set yourself on …" at bounding box center [302, 143] width 604 height 287
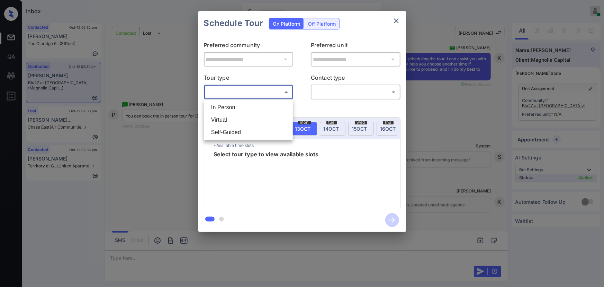
click at [240, 107] on li "In Person" at bounding box center [248, 107] width 85 height 12
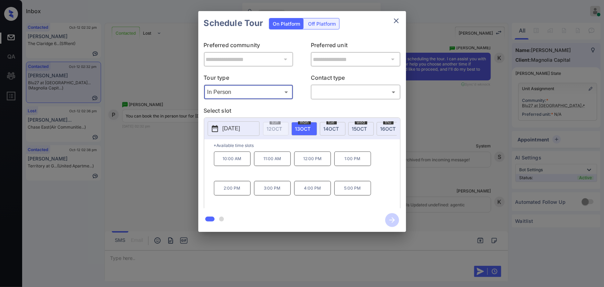
type input "********"
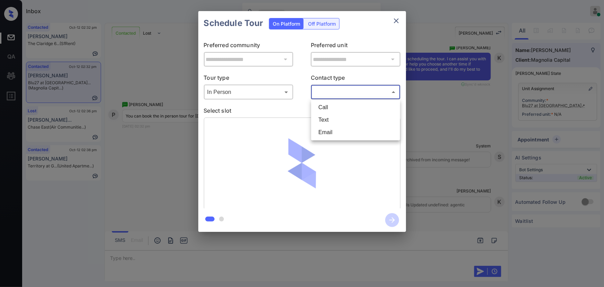
click at [339, 89] on body "Inbox [PERSON_NAME] Online Set yourself offline Set yourself on break Profile S…" at bounding box center [302, 143] width 604 height 287
click at [324, 119] on li "Text" at bounding box center [355, 119] width 85 height 12
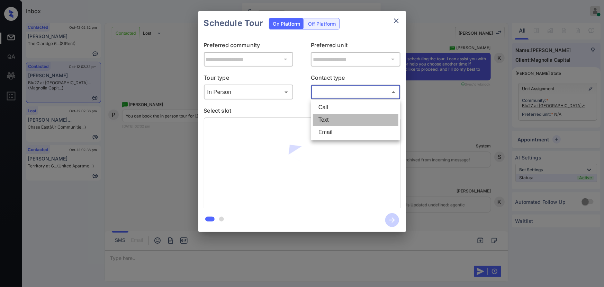
type input "****"
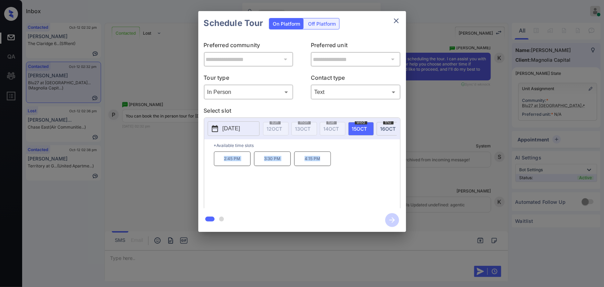
copy div "2:45 PM 3:30 PM 4:15 PM"
drag, startPoint x: 324, startPoint y: 160, endPoint x: 220, endPoint y: 159, distance: 103.5
click at [220, 159] on div "2:45 PM 3:30 PM 4:15 PM" at bounding box center [307, 178] width 186 height 55
click at [304, 253] on div at bounding box center [302, 143] width 604 height 287
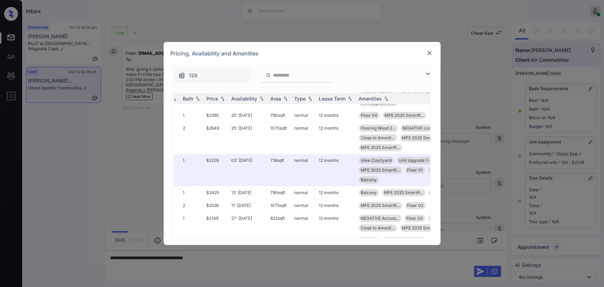
scroll to position [1971, 59]
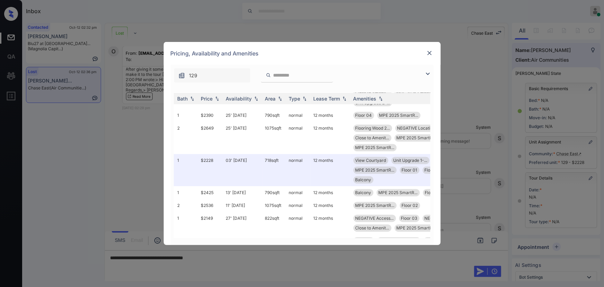
click at [425, 72] on img at bounding box center [428, 74] width 8 height 8
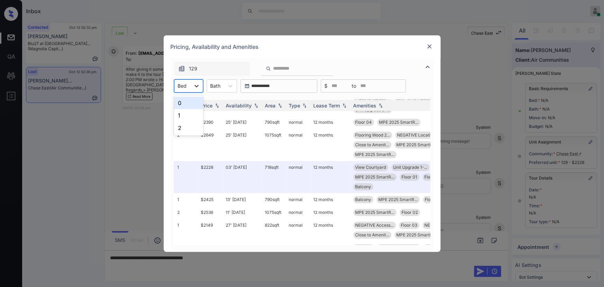
click at [197, 84] on icon at bounding box center [196, 85] width 7 height 7
click at [181, 113] on div "1" at bounding box center [188, 115] width 29 height 12
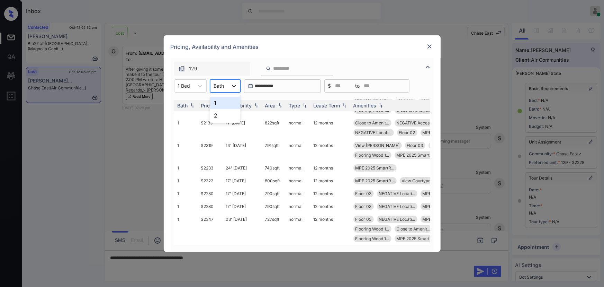
scroll to position [1352, 59]
click at [232, 84] on icon at bounding box center [233, 85] width 7 height 7
click at [220, 102] on div "1" at bounding box center [225, 103] width 30 height 12
click at [250, 106] on div "Availability" at bounding box center [239, 105] width 26 height 6
click at [279, 106] on img at bounding box center [279, 105] width 7 height 5
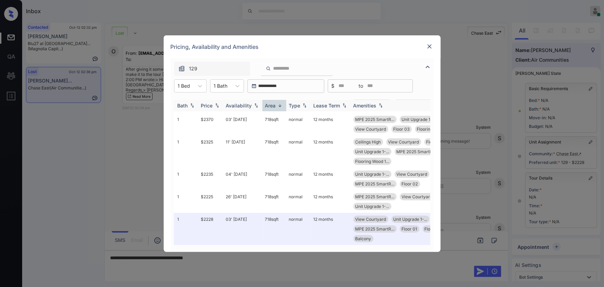
click at [214, 107] on img at bounding box center [216, 105] width 7 height 5
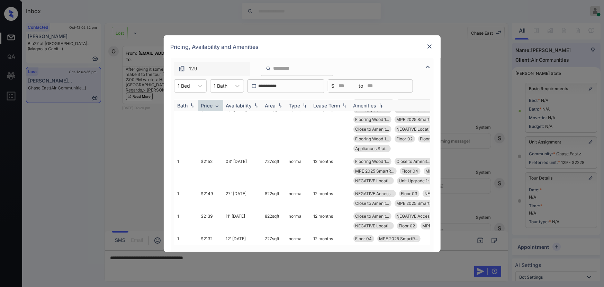
click at [214, 107] on img at bounding box center [216, 105] width 7 height 5
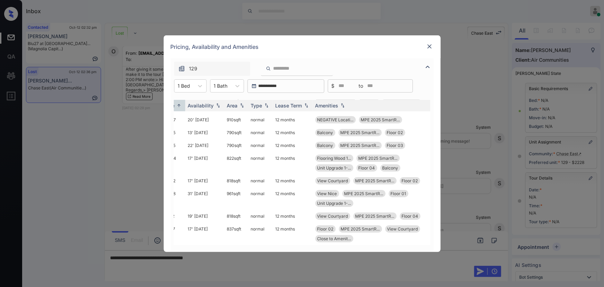
scroll to position [1352, 110]
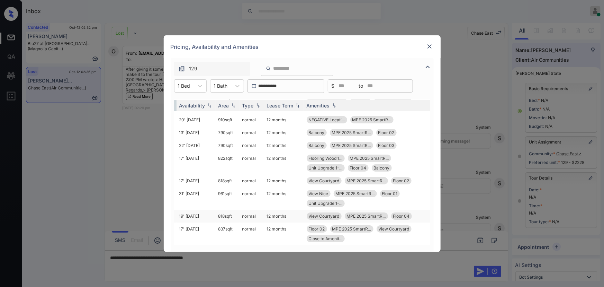
drag, startPoint x: 230, startPoint y: 211, endPoint x: 214, endPoint y: 209, distance: 15.7
click at [216, 209] on td "818 sqft" at bounding box center [228, 215] width 24 height 13
copy td "818 sqft"
click at [228, 212] on td "818 sqft" at bounding box center [228, 215] width 24 height 13
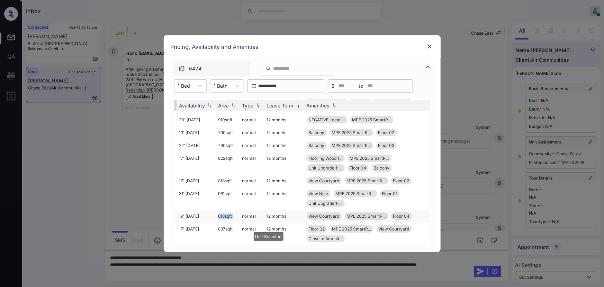
click at [228, 211] on td "818 sqft" at bounding box center [228, 215] width 24 height 13
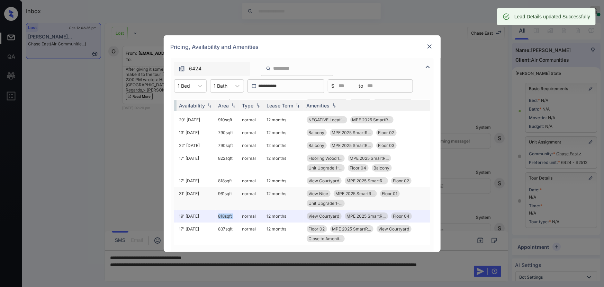
copy td "818 sqft"
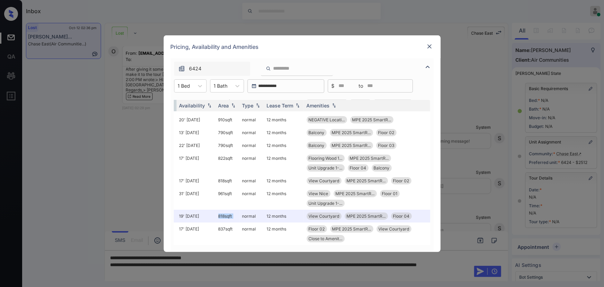
click at [431, 46] on img at bounding box center [429, 46] width 7 height 7
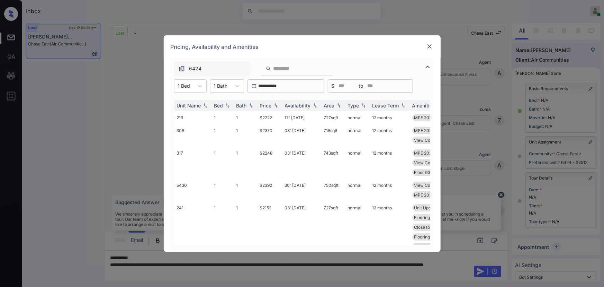
scroll to position [7402, 0]
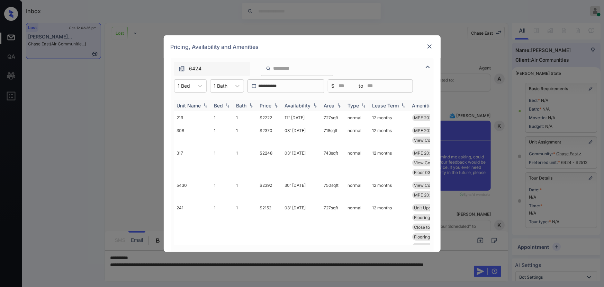
click at [274, 105] on img at bounding box center [275, 105] width 7 height 5
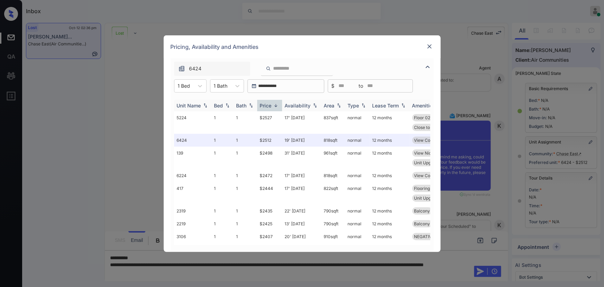
click at [274, 105] on img at bounding box center [275, 105] width 7 height 5
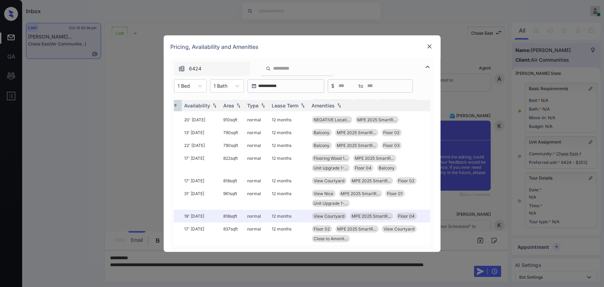
scroll to position [1352, 110]
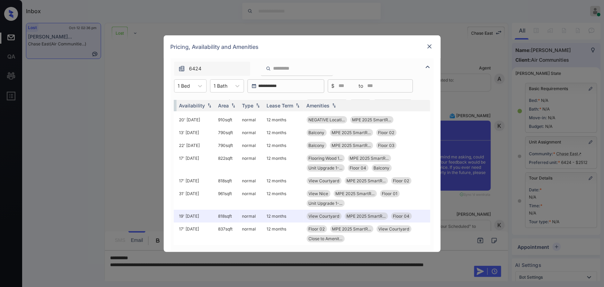
click at [431, 45] on img at bounding box center [429, 46] width 7 height 7
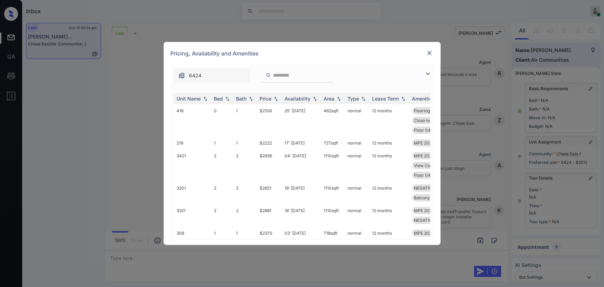
scroll to position [8752, 0]
click at [429, 71] on img at bounding box center [428, 74] width 8 height 8
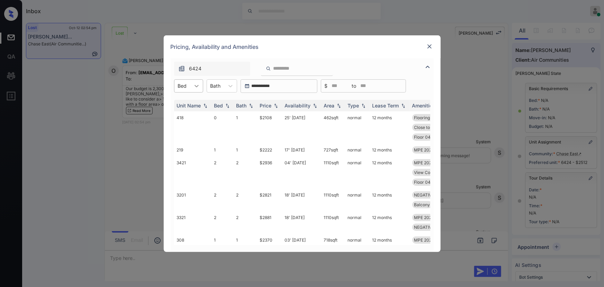
click at [197, 87] on icon at bounding box center [196, 85] width 7 height 7
click at [184, 115] on div "1" at bounding box center [188, 115] width 29 height 12
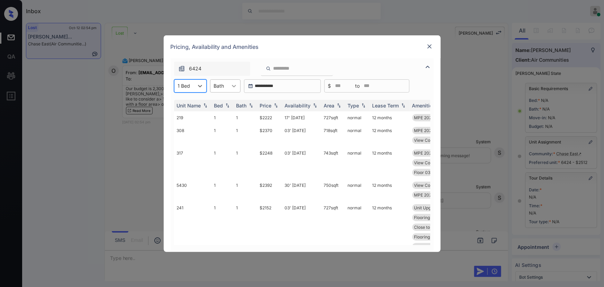
click at [231, 84] on icon at bounding box center [233, 85] width 7 height 7
click at [217, 100] on div "1" at bounding box center [225, 103] width 30 height 12
click at [275, 105] on img at bounding box center [275, 105] width 7 height 5
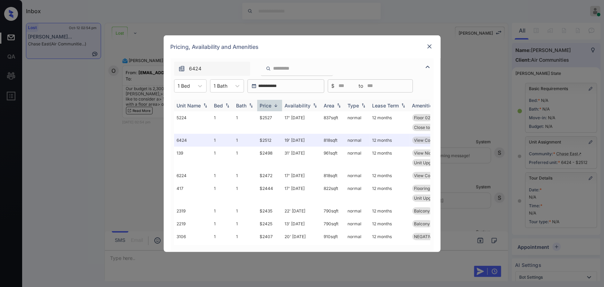
click at [275, 105] on img at bounding box center [275, 105] width 7 height 5
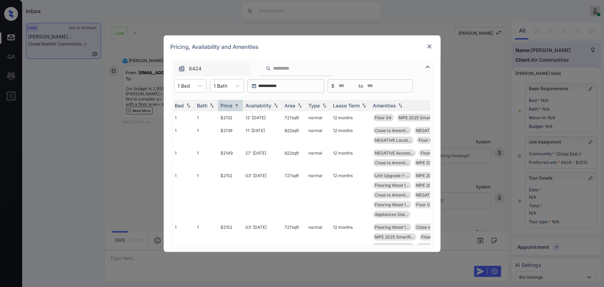
scroll to position [0, 42]
drag, startPoint x: 298, startPoint y: 119, endPoint x: 218, endPoint y: 117, distance: 80.3
click at [218, 117] on tr "419 1 1 $2132 12' Nov 25 727 sqft normal 12 months Floor 04 MPE 2025 SmartR..." at bounding box center [314, 117] width 362 height 13
click at [218, 117] on td "$2132" at bounding box center [228, 117] width 25 height 13
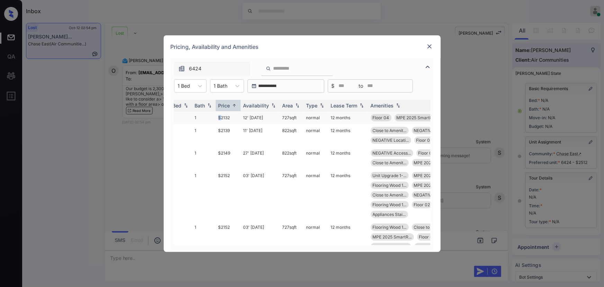
click at [218, 117] on td "$2132" at bounding box center [228, 117] width 25 height 13
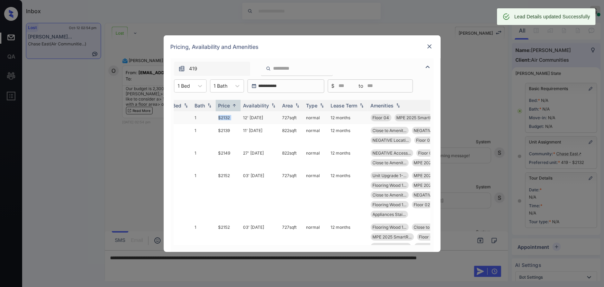
drag, startPoint x: 299, startPoint y: 117, endPoint x: 282, endPoint y: 116, distance: 17.7
click at [282, 116] on td "727 sqft" at bounding box center [292, 117] width 24 height 13
click at [429, 47] on img at bounding box center [429, 46] width 7 height 7
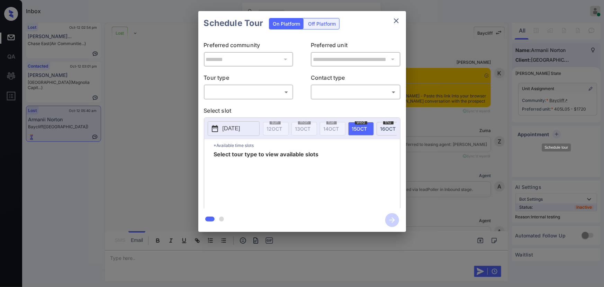
scroll to position [3052, 0]
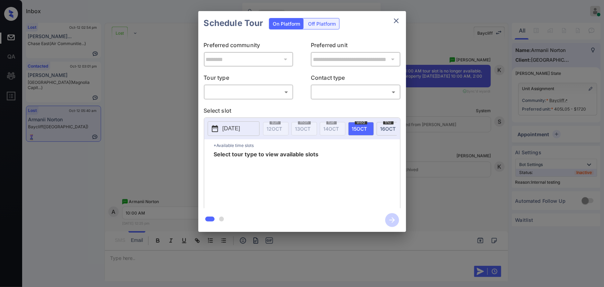
click at [476, 175] on div "**********" at bounding box center [302, 121] width 604 height 243
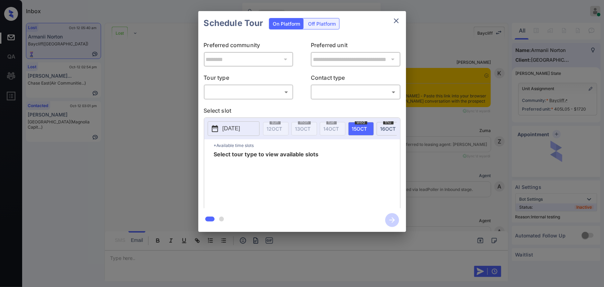
scroll to position [3870, 0]
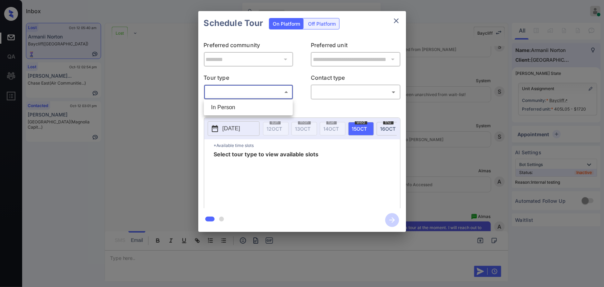
click at [244, 91] on body "Inbox [PERSON_NAME] Online Set yourself offline Set yourself on break Profile S…" at bounding box center [302, 143] width 604 height 287
drag, startPoint x: 234, startPoint y: 107, endPoint x: 246, endPoint y: 107, distance: 12.5
click at [234, 107] on li "In Person" at bounding box center [248, 107] width 85 height 12
type input "********"
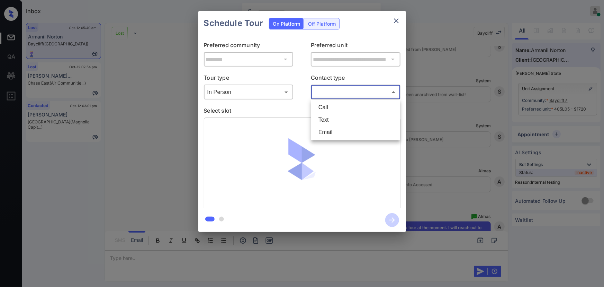
click at [341, 91] on body "Inbox [PERSON_NAME] Online Set yourself offline Set yourself on break Profile S…" at bounding box center [302, 143] width 604 height 287
click at [328, 119] on li "Text" at bounding box center [355, 119] width 85 height 12
type input "****"
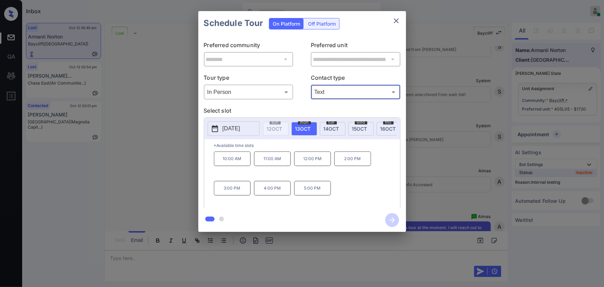
click at [331, 129] on span "[DATE]" at bounding box center [332, 129] width 16 height 6
click at [225, 165] on p "10:00 AM" at bounding box center [232, 158] width 37 height 15
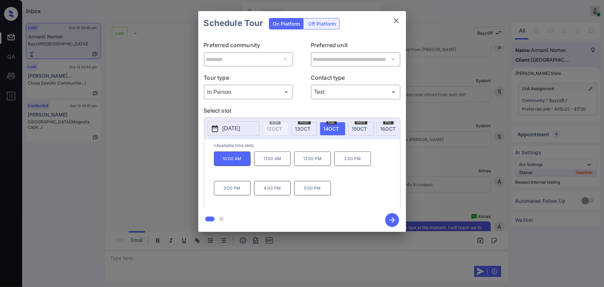
click at [451, 183] on div "**********" at bounding box center [302, 121] width 604 height 243
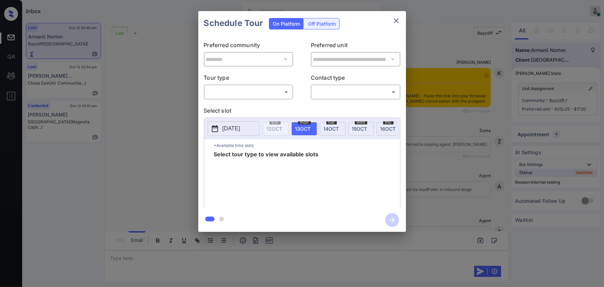
scroll to position [3870, 0]
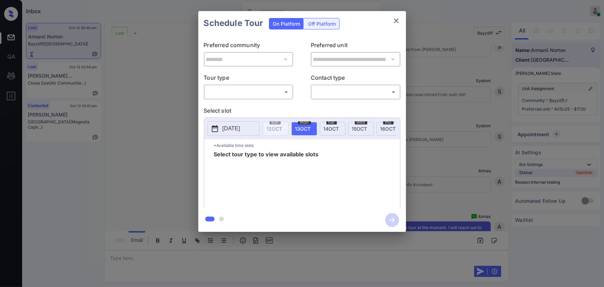
click at [224, 97] on body "Inbox [PERSON_NAME] Online Set yourself offline Set yourself on break Profile S…" at bounding box center [302, 143] width 604 height 287
click at [221, 108] on li "In Person" at bounding box center [248, 107] width 85 height 12
type input "********"
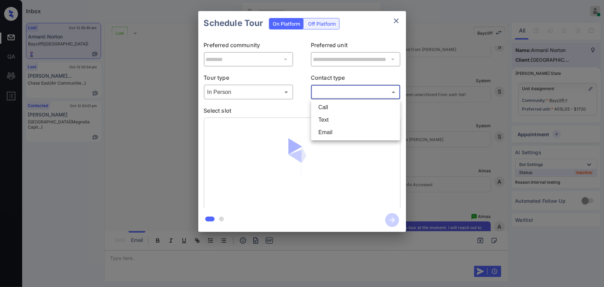
click at [330, 90] on body "Inbox [PERSON_NAME] Online Set yourself offline Set yourself on break Profile S…" at bounding box center [302, 143] width 604 height 287
click at [322, 118] on li "Text" at bounding box center [355, 119] width 85 height 12
type input "****"
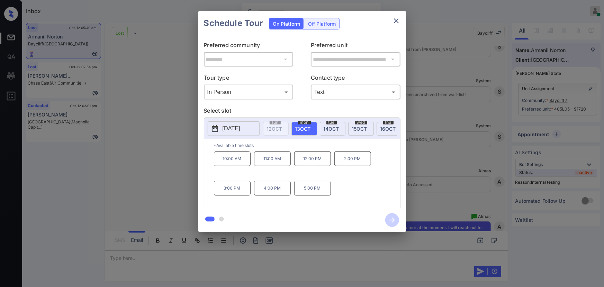
click at [333, 127] on span "[DATE]" at bounding box center [332, 129] width 16 height 6
click at [232, 162] on p "10:00 AM" at bounding box center [232, 158] width 37 height 15
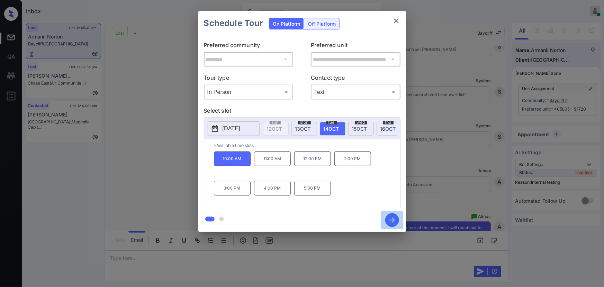
click at [394, 221] on icon "button" at bounding box center [392, 220] width 14 height 14
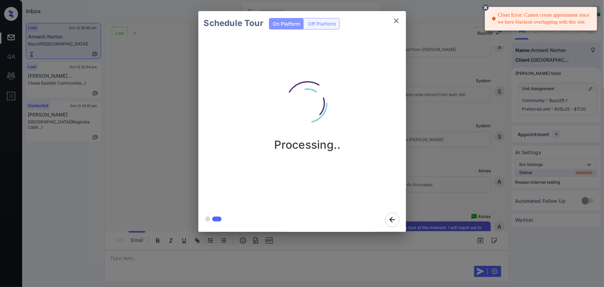
click at [536, 24] on div "Client Error: Cannot create appointment since we have blackout overlapping with…" at bounding box center [542, 18] width 100 height 19
drag, startPoint x: 588, startPoint y: 22, endPoint x: 498, endPoint y: 16, distance: 89.9
click at [498, 16] on div "Client Error: Cannot create appointment since we have blackout overlapping with…" at bounding box center [542, 18] width 100 height 19
click at [500, 13] on div "Client Error: Cannot create appointment since we have blackout overlapping with…" at bounding box center [542, 18] width 100 height 19
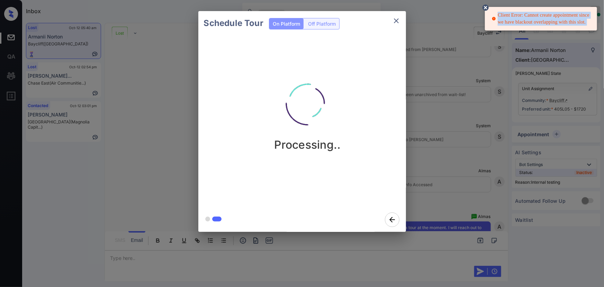
click at [500, 13] on div "Client Error: Cannot create appointment since we have blackout overlapping with…" at bounding box center [542, 18] width 100 height 19
copy div "Client Error: Cannot create appointment since we have blackout overlapping with…"
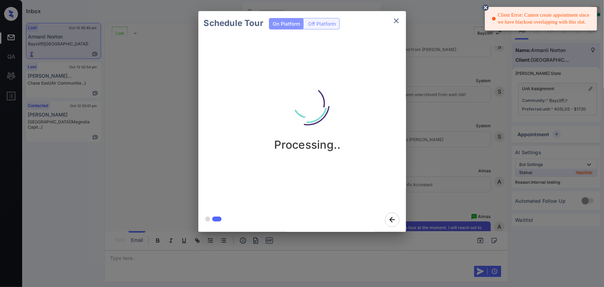
click at [418, 274] on div at bounding box center [302, 143] width 604 height 287
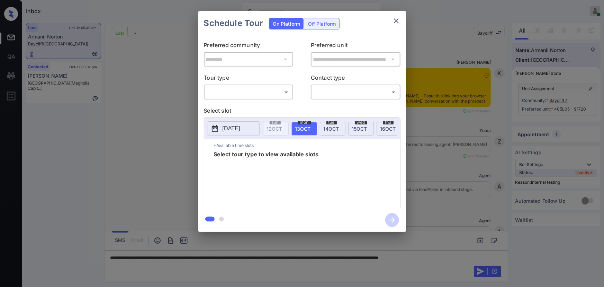
scroll to position [4205, 0]
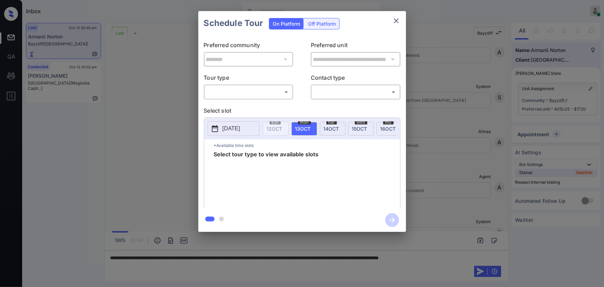
click at [262, 88] on body "Inbox [PERSON_NAME] Online Set yourself offline Set yourself on break Profile S…" at bounding box center [302, 143] width 604 height 287
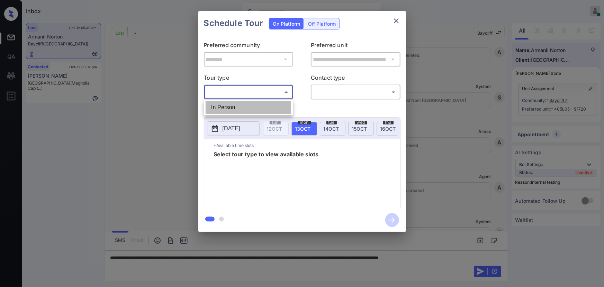
click at [236, 103] on li "In Person" at bounding box center [248, 107] width 85 height 12
type input "********"
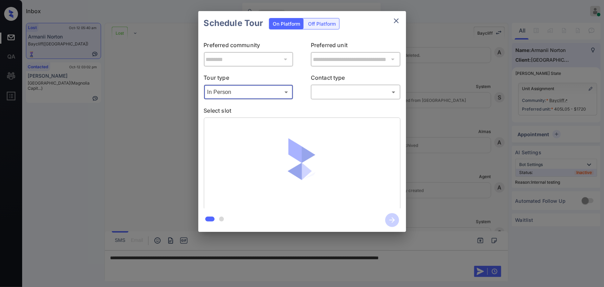
click at [329, 93] on body "Inbox [PERSON_NAME] Online Set yourself offline Set yourself on break Profile S…" at bounding box center [302, 143] width 604 height 287
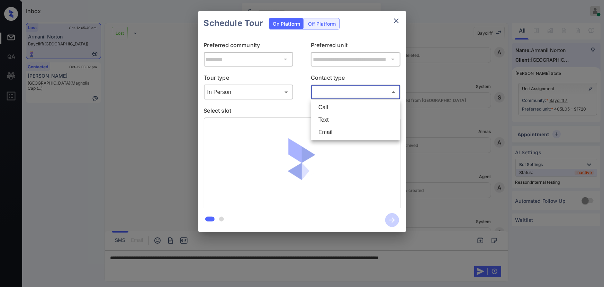
drag, startPoint x: 323, startPoint y: 125, endPoint x: 326, endPoint y: 122, distance: 3.7
click at [324, 124] on li "Text" at bounding box center [355, 119] width 85 height 12
type input "****"
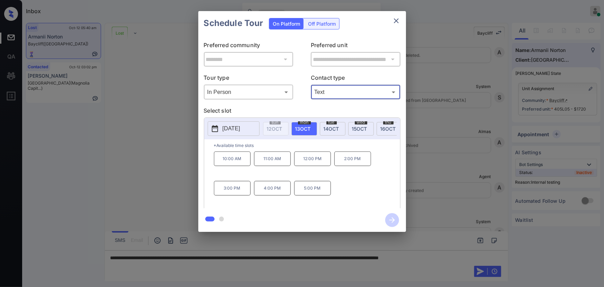
click at [360, 126] on span "[DATE]" at bounding box center [359, 129] width 15 height 6
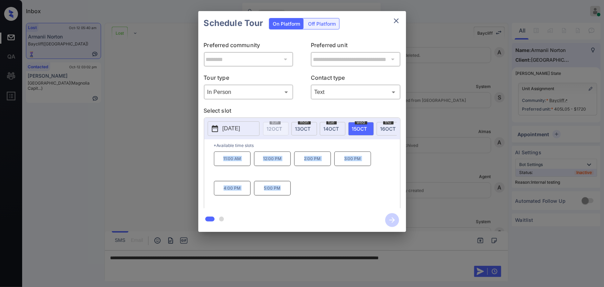
copy div "11:00 AM 12:00 PM 2:00 PM 3:00 PM 4:00 PM 5:00 PM"
drag, startPoint x: 287, startPoint y: 193, endPoint x: 217, endPoint y: 162, distance: 76.7
click at [218, 162] on div "11:00 AM 12:00 PM 2:00 PM 3:00 PM 4:00 PM 5:00 PM" at bounding box center [307, 178] width 186 height 55
click at [448, 255] on div at bounding box center [302, 143] width 604 height 287
